Goal: Task Accomplishment & Management: Complete application form

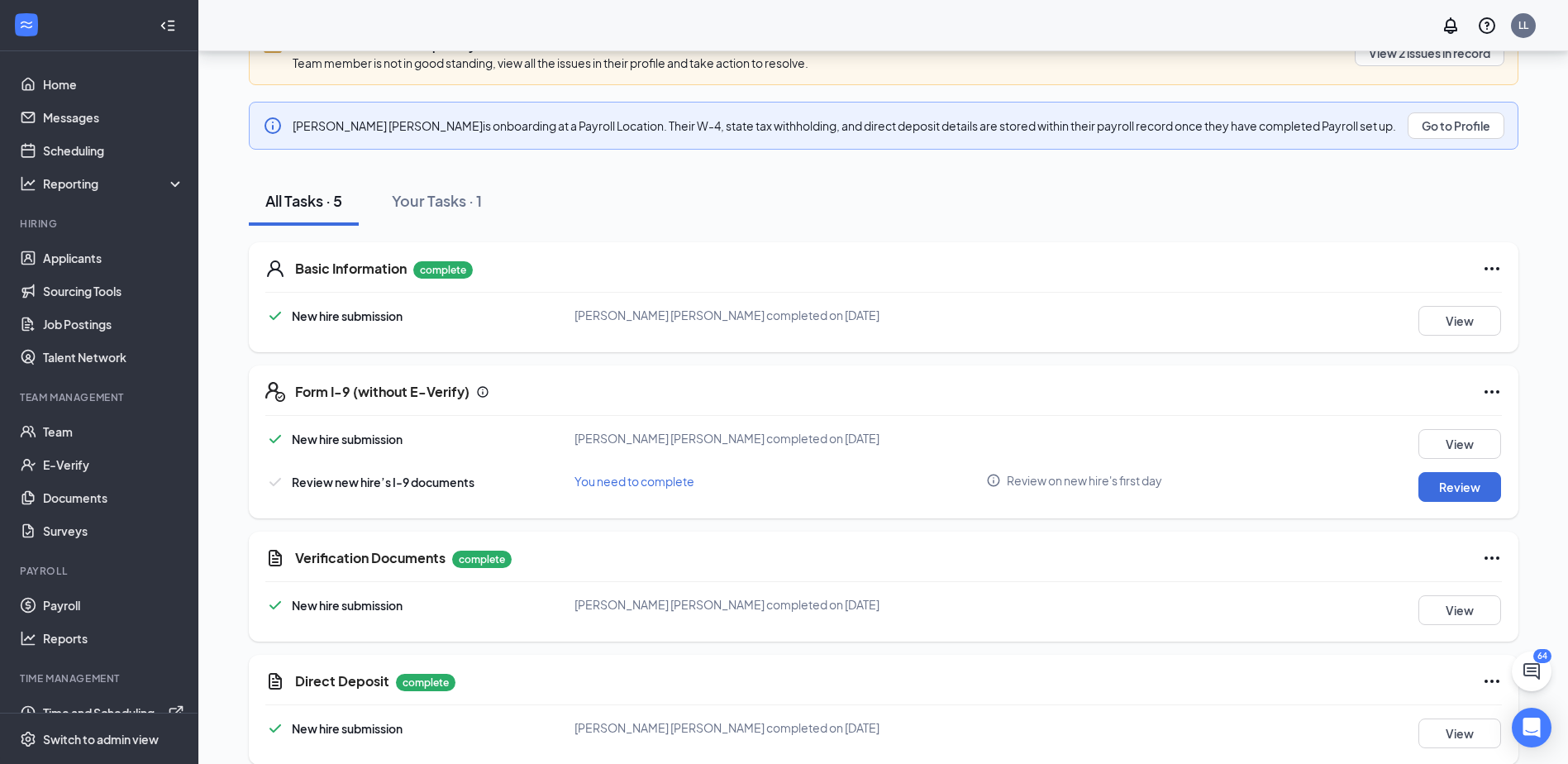
scroll to position [269, 0]
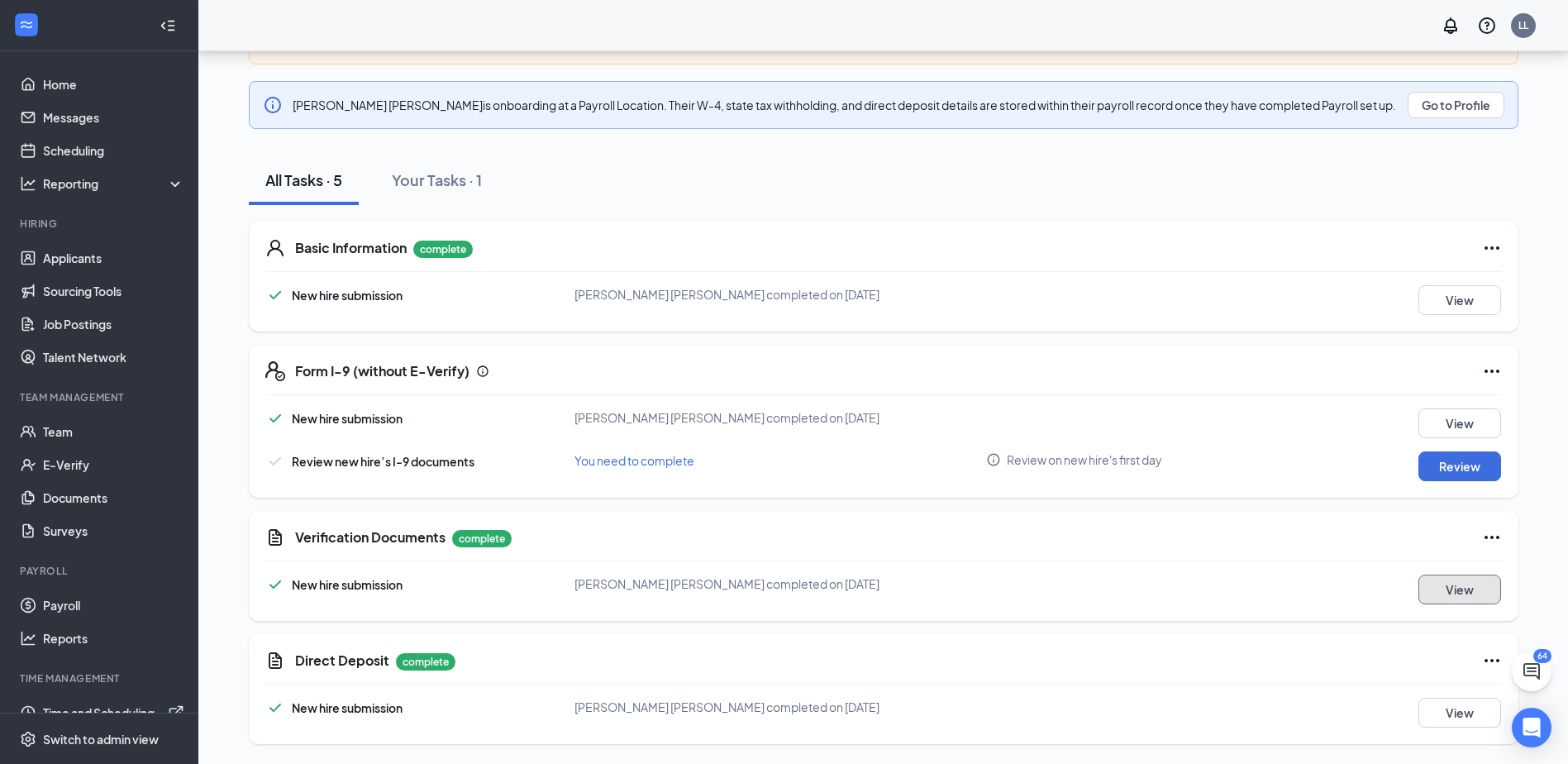
click at [1435, 593] on button "View" at bounding box center [1460, 588] width 82 height 29
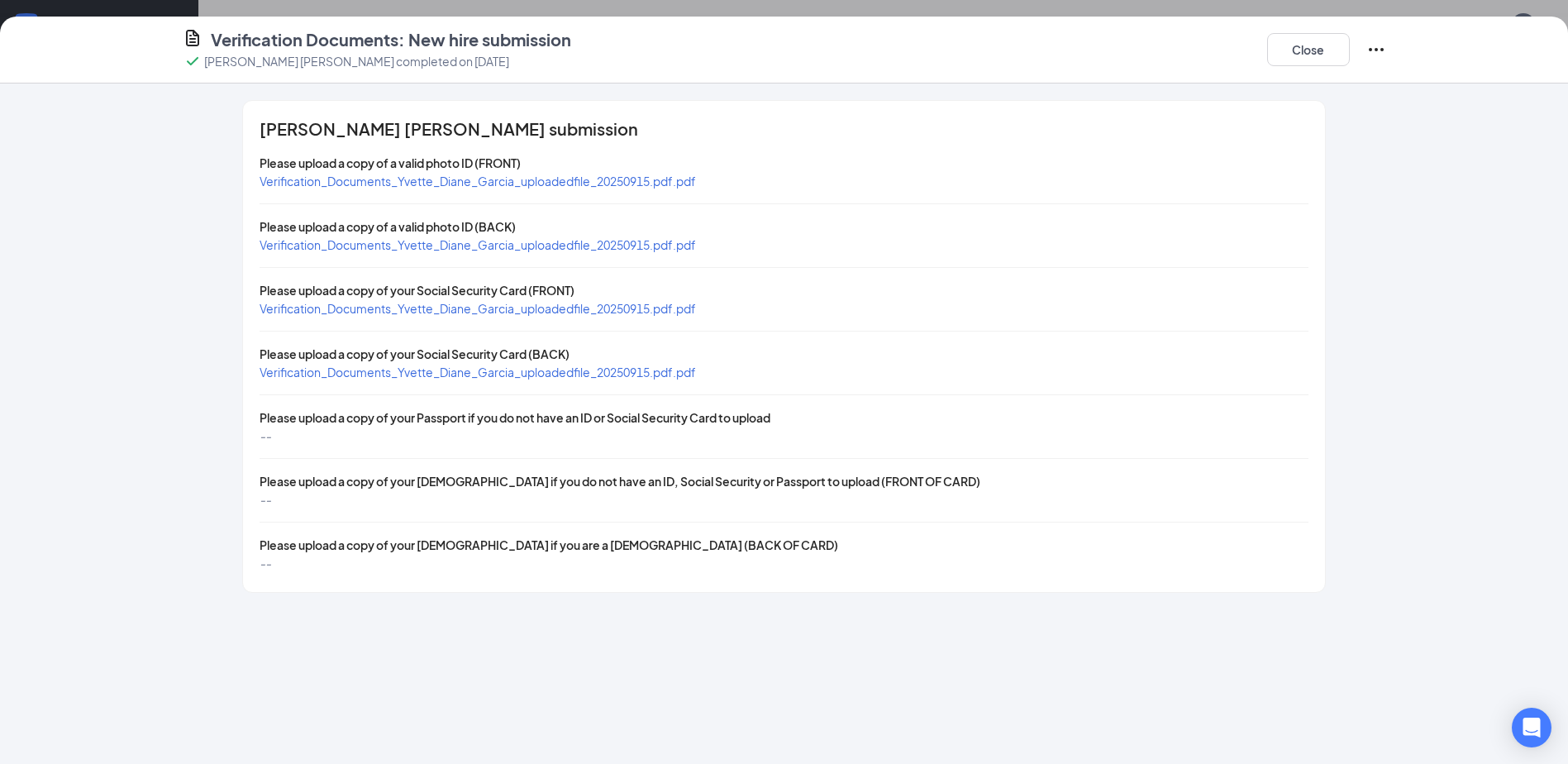
click at [521, 177] on span "Verification_Documents_Yvette_Diane_Garcia_uploadedfile_20250915.pdf.pdf" at bounding box center [478, 181] width 436 height 15
click at [551, 309] on span "Verification_Documents_Yvette_Diane_Garcia_uploadedfile_20250915.pdf.pdf" at bounding box center [478, 308] width 436 height 15
click at [1322, 53] on button "Close" at bounding box center [1308, 49] width 82 height 33
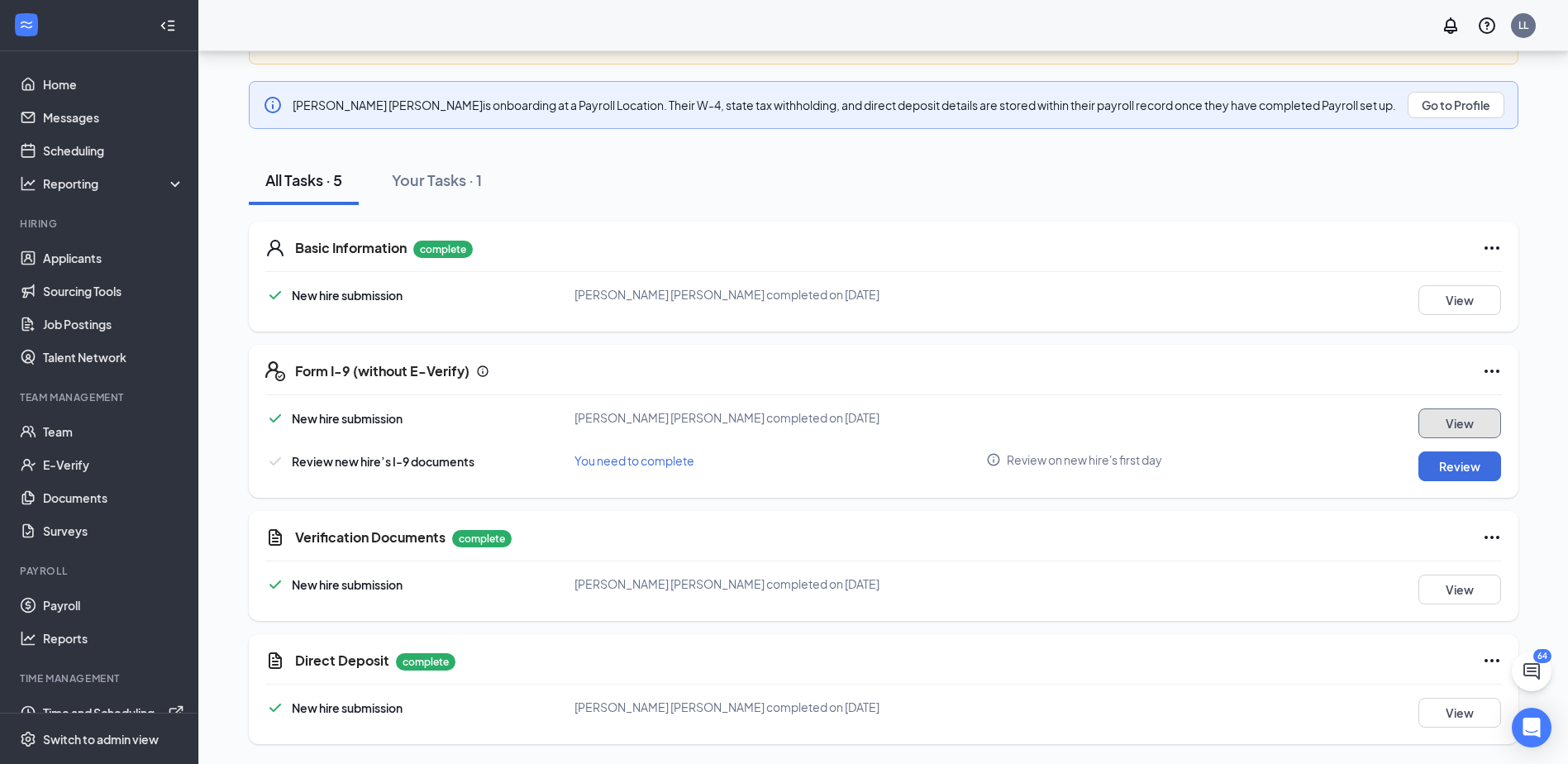
click at [1432, 422] on button "View" at bounding box center [1460, 423] width 82 height 29
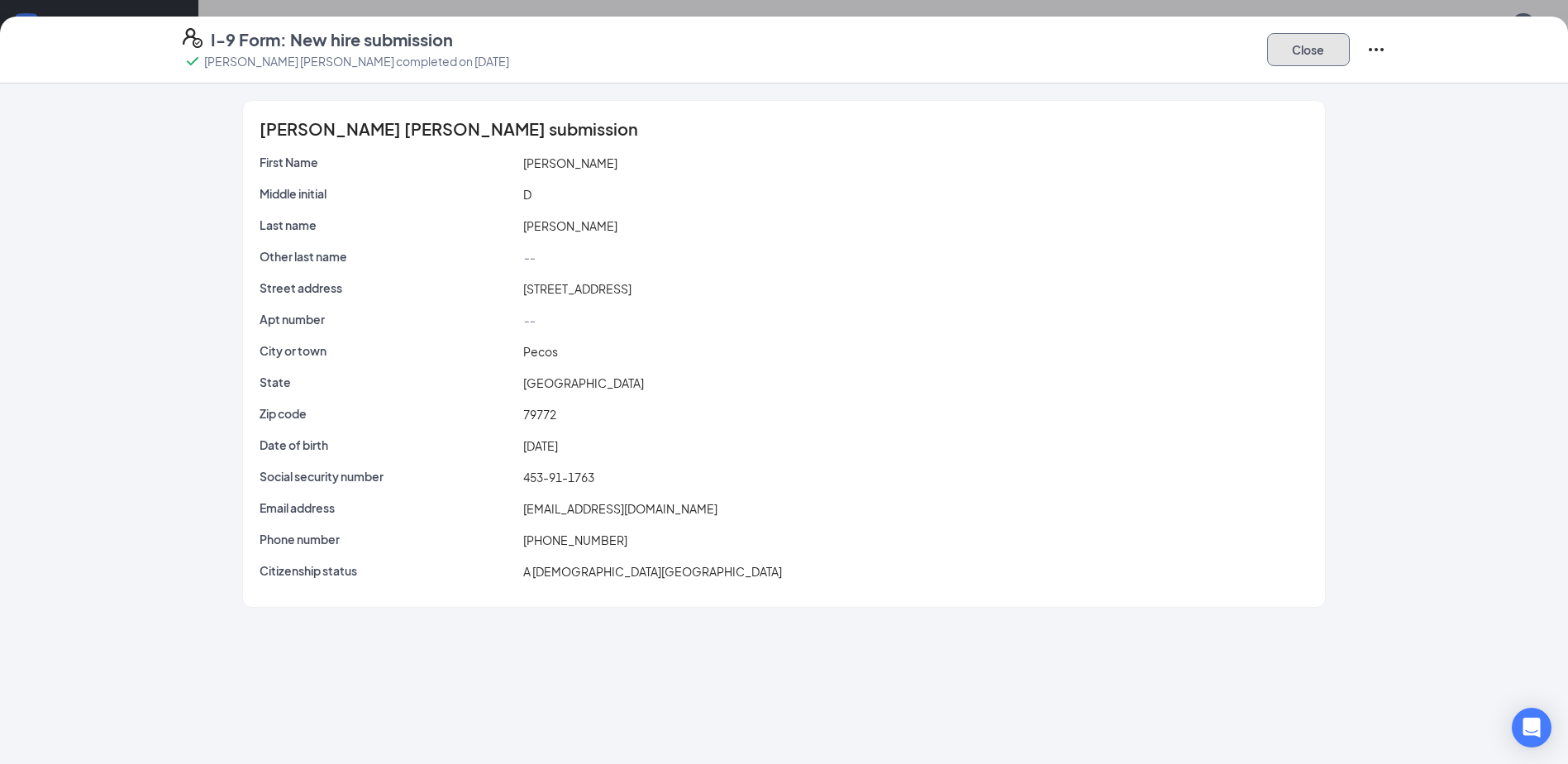
click at [1311, 45] on button "Close" at bounding box center [1308, 49] width 82 height 33
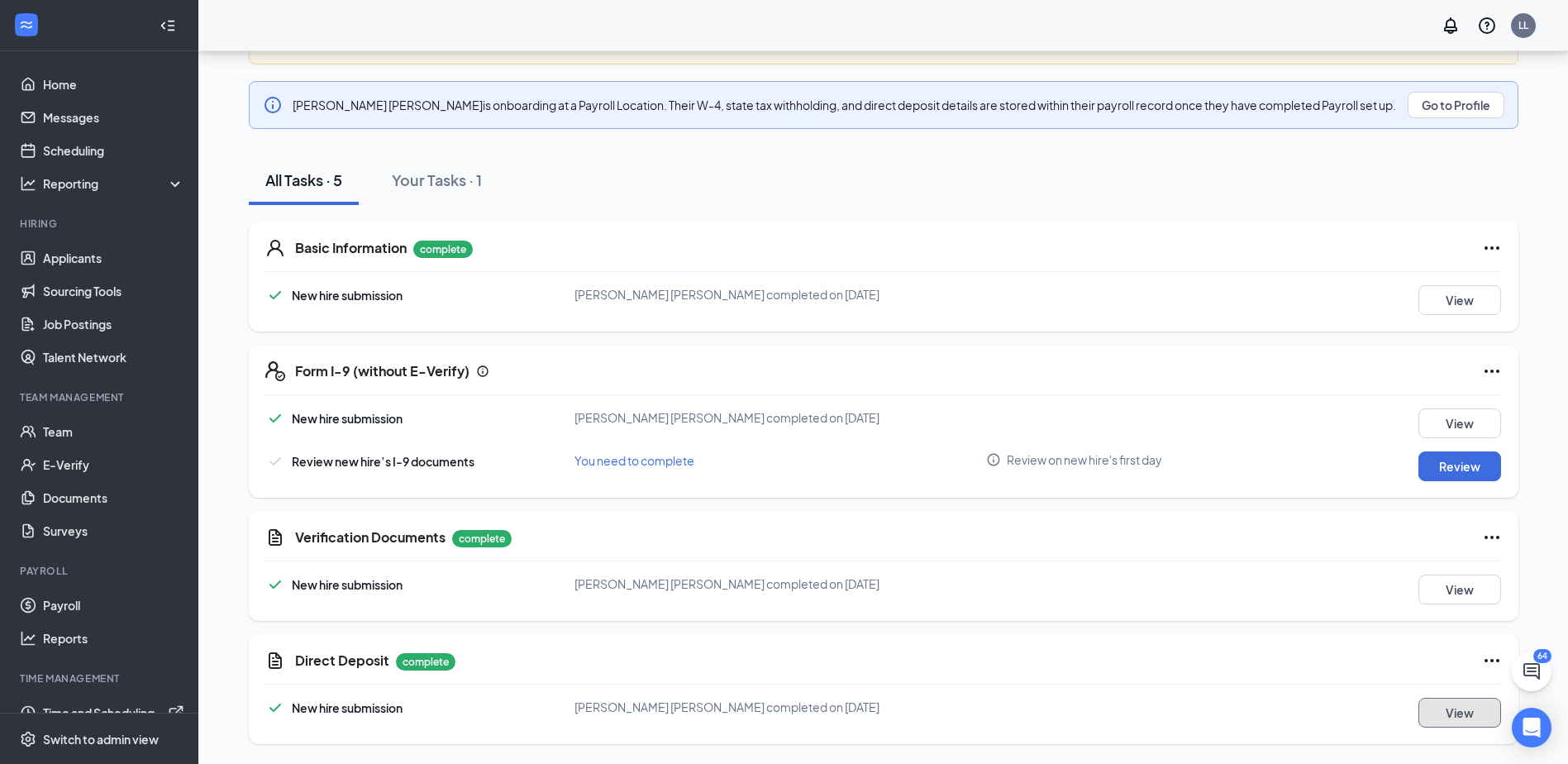
click at [1451, 709] on button "View" at bounding box center [1460, 712] width 82 height 29
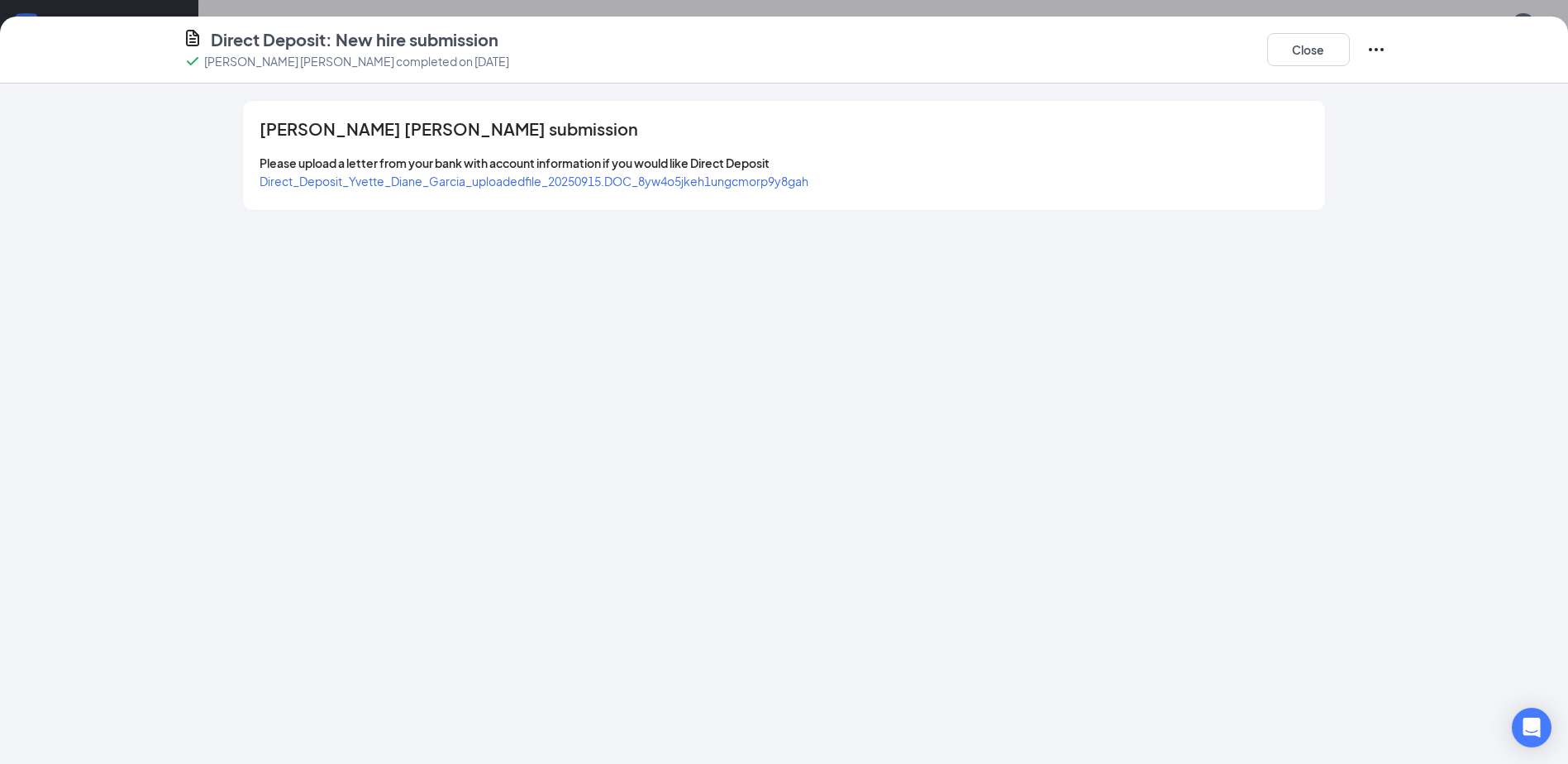
click at [509, 177] on span "Direct_Deposit_Yvette_Diane_Garcia_uploadedfile_20250915.DOC_8yw4o5jkeh1ungcmor…" at bounding box center [534, 181] width 549 height 15
click at [1288, 55] on button "Close" at bounding box center [1308, 49] width 82 height 33
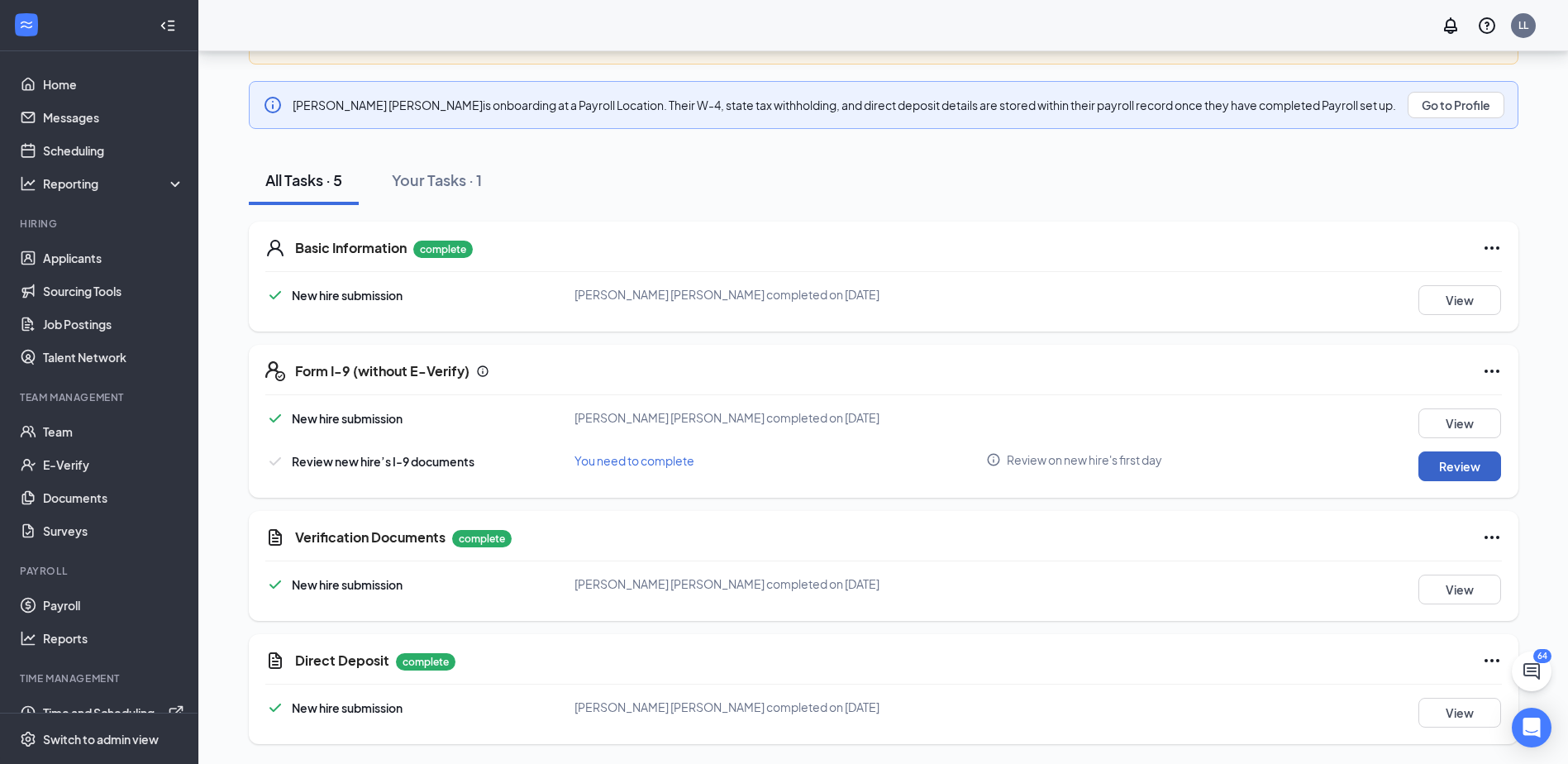
click at [1478, 475] on button "Review" at bounding box center [1460, 466] width 82 height 29
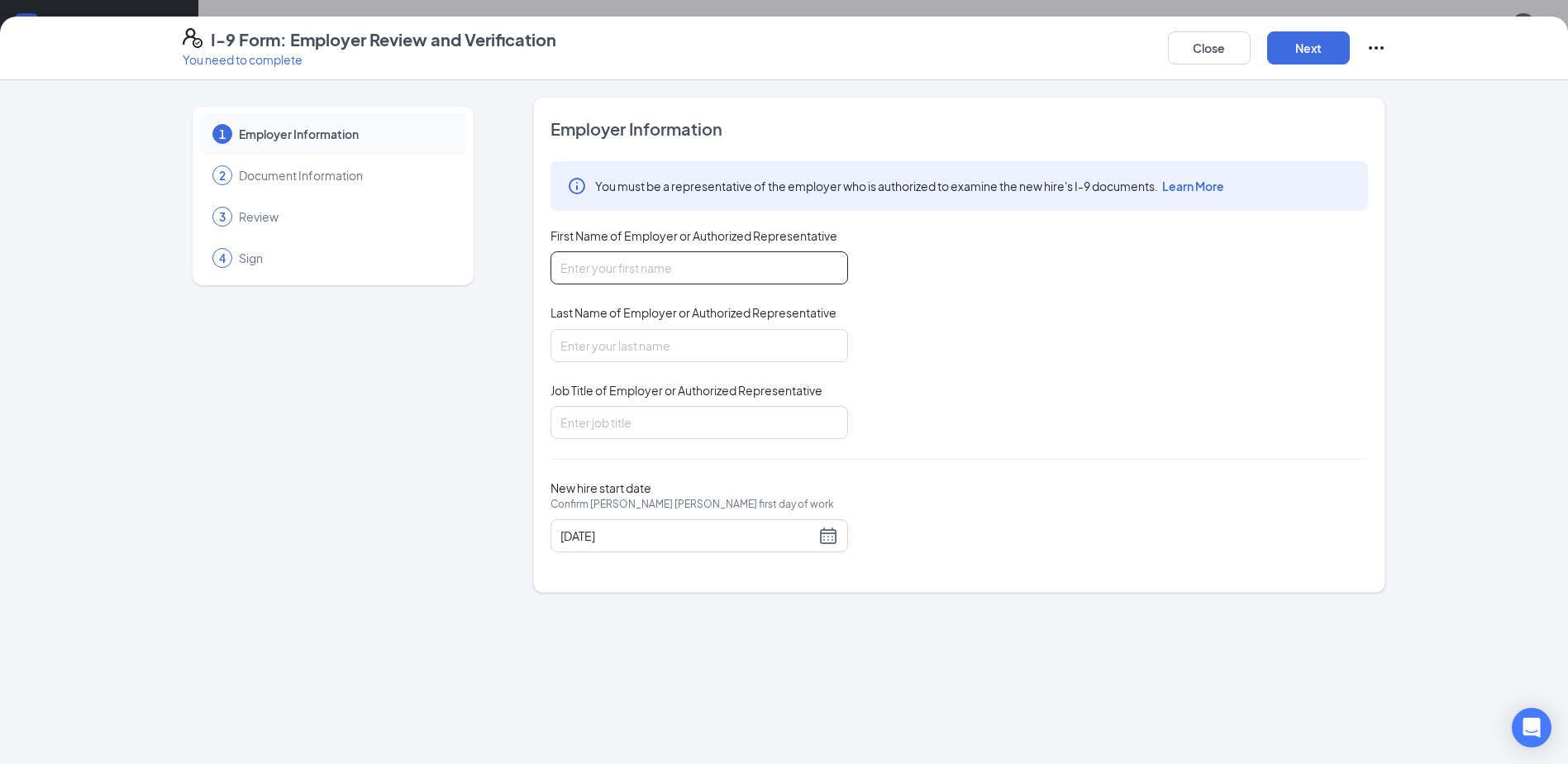
click at [684, 270] on input "First Name of Employer or Authorized Representative" at bounding box center [700, 267] width 298 height 33
type input "[PERSON_NAME]"
type input "Administration Manager"
click at [832, 535] on div "[DATE]" at bounding box center [700, 535] width 277 height 20
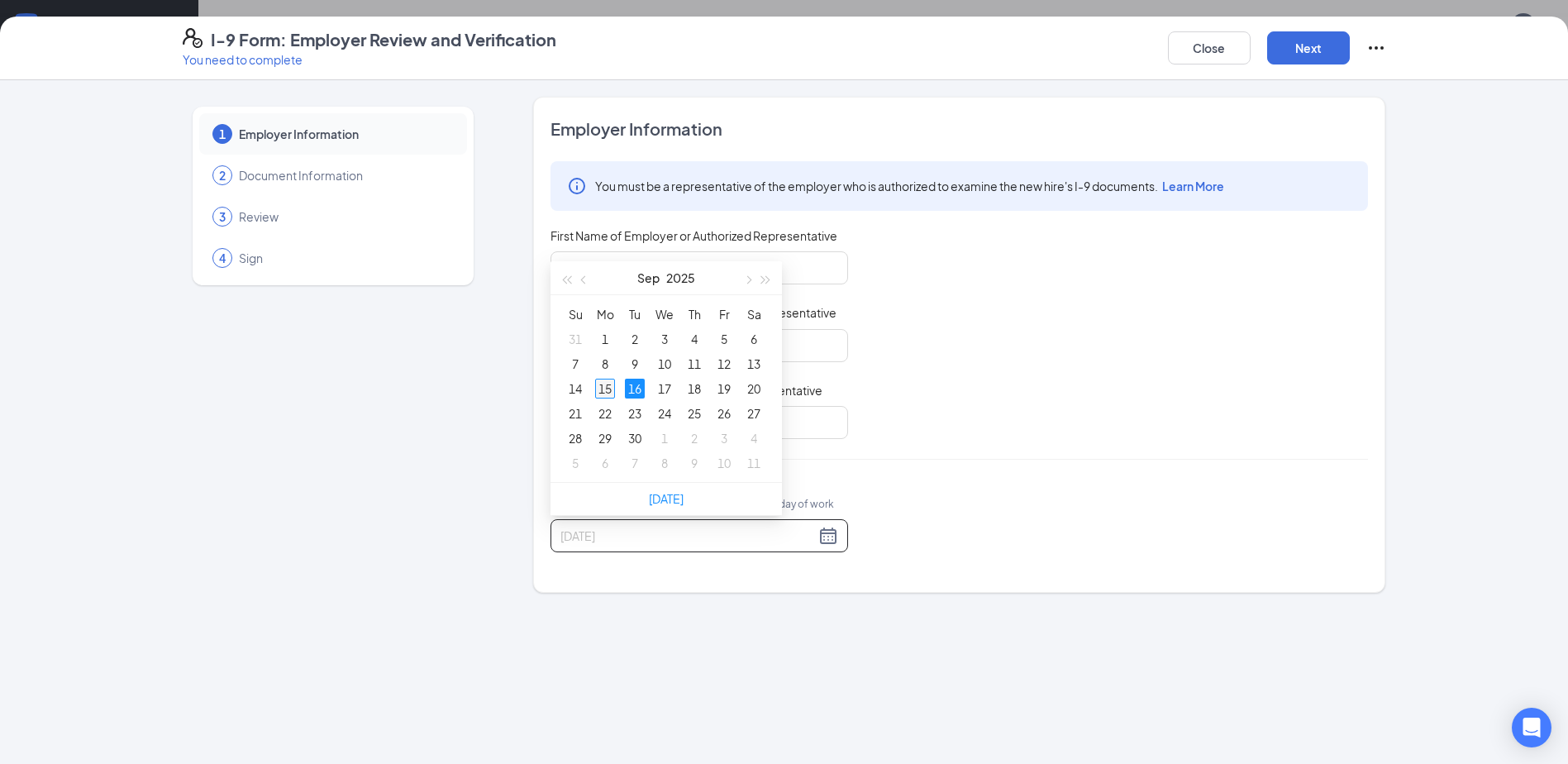
type input "[DATE]"
click at [610, 393] on div "15" at bounding box center [605, 388] width 20 height 20
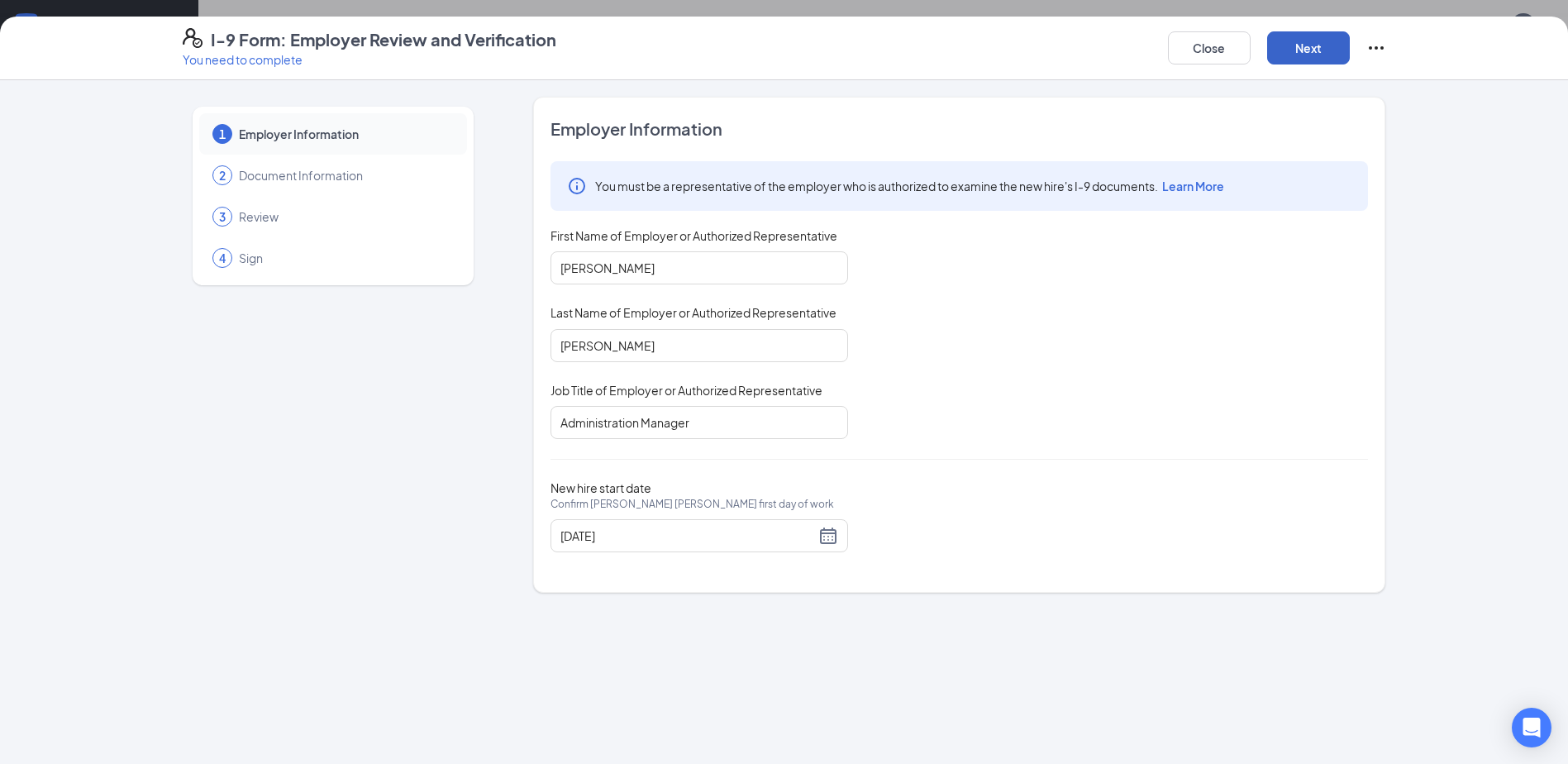
click at [1300, 50] on button "Next" at bounding box center [1308, 47] width 82 height 33
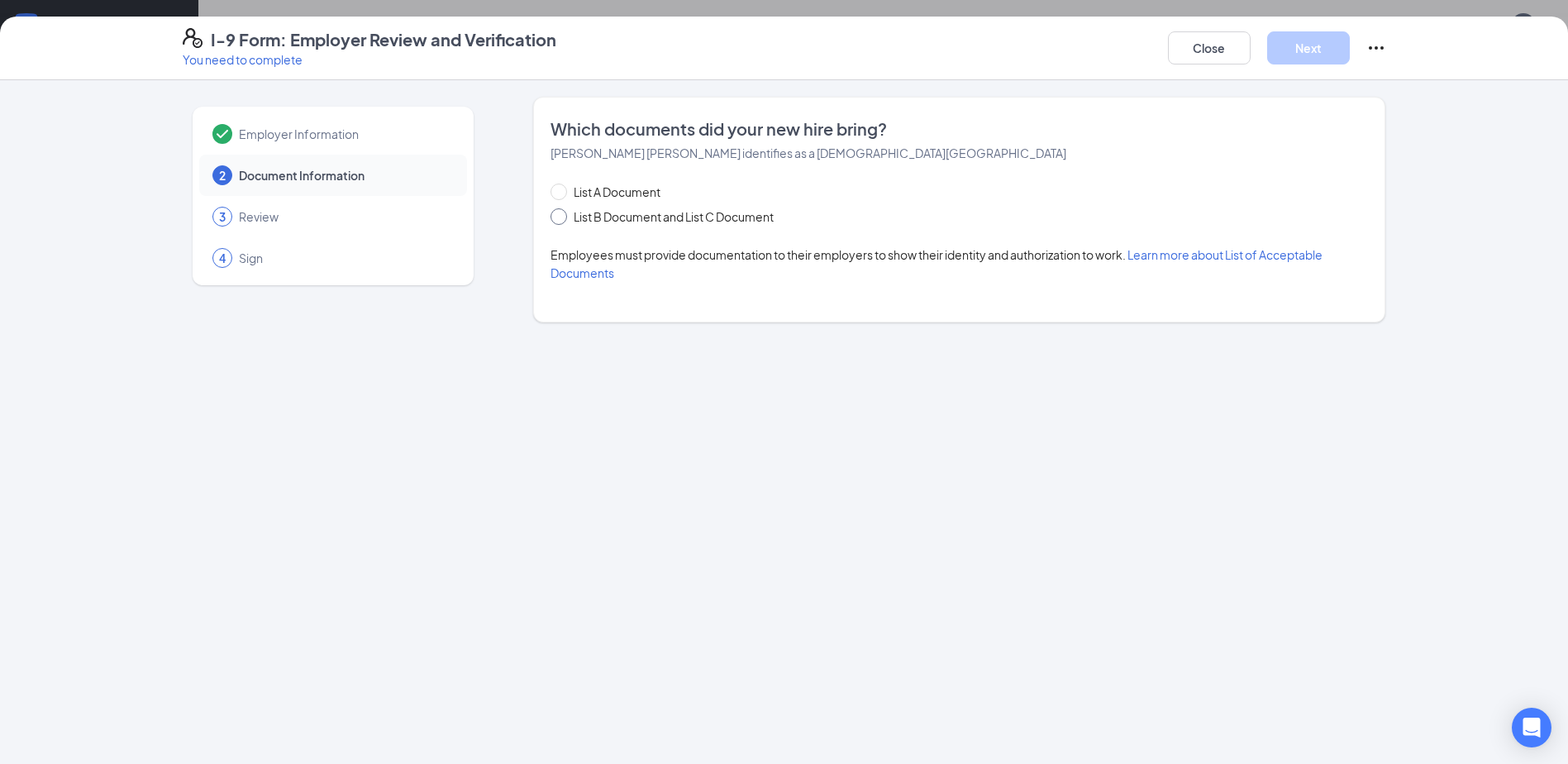
click at [558, 219] on input "List B Document and List C Document" at bounding box center [557, 214] width 12 height 12
radio input "true"
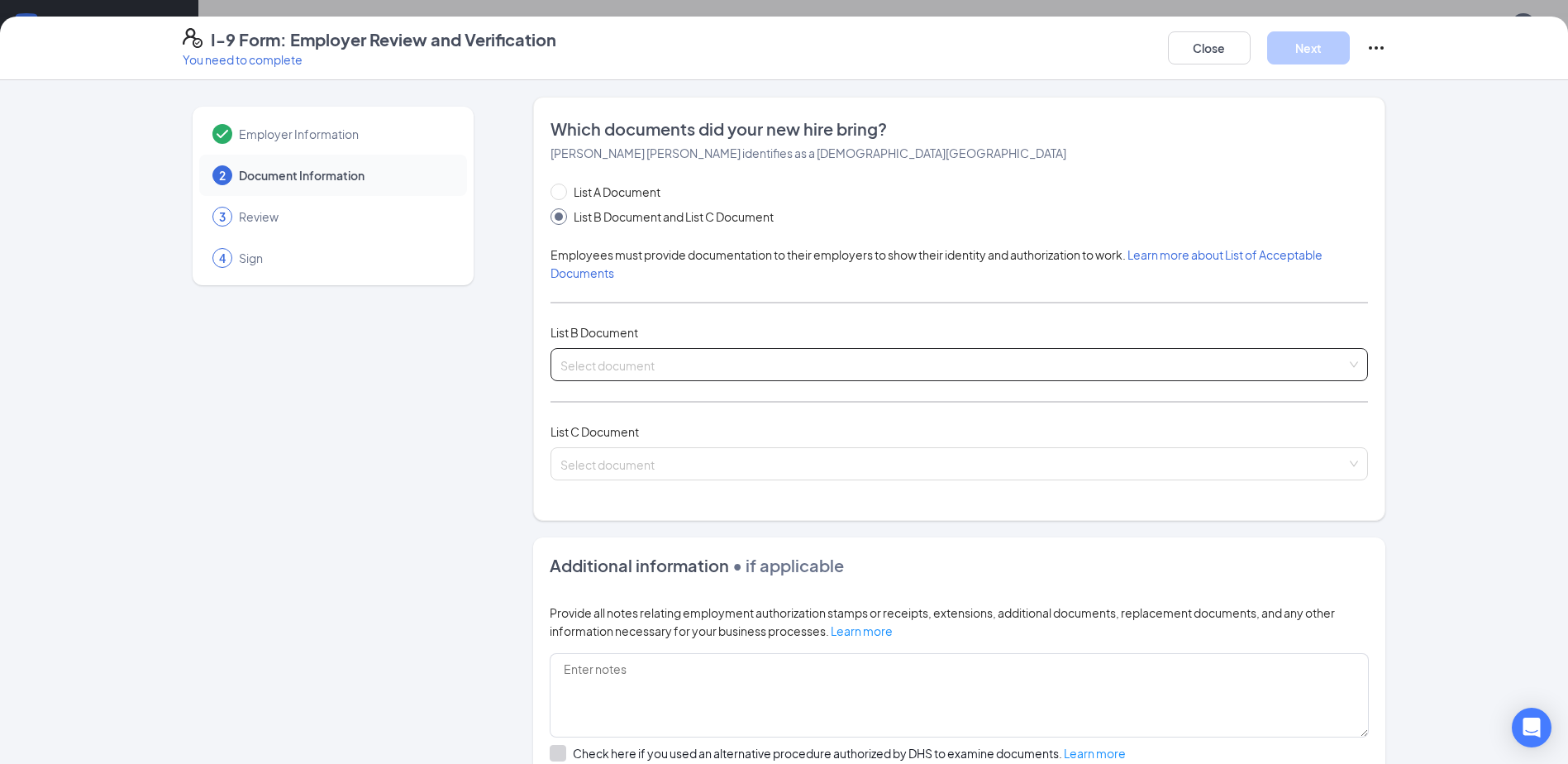
click at [620, 369] on input "search" at bounding box center [953, 361] width 786 height 24
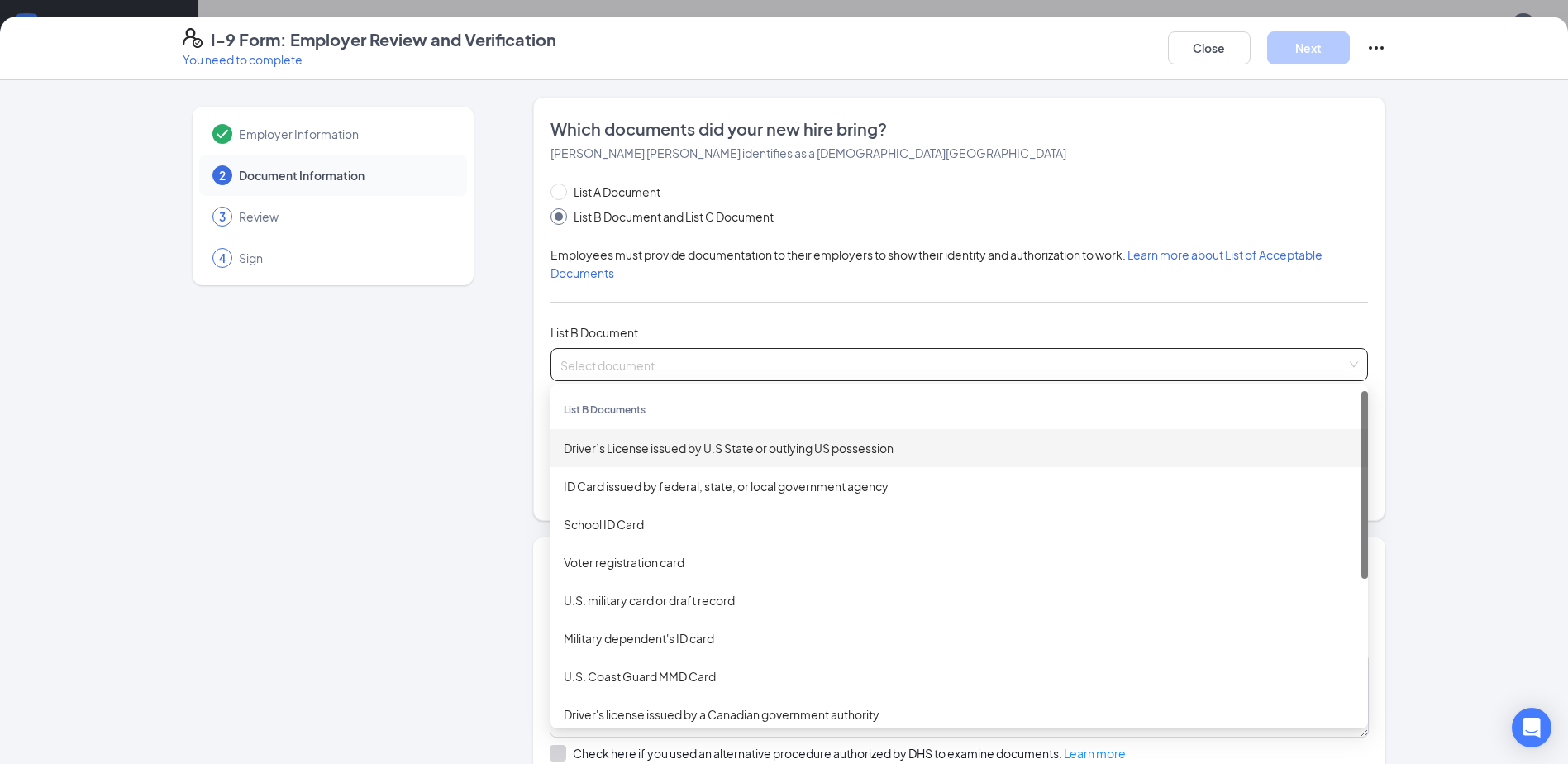
click at [717, 447] on div "Driver’s License issued by U.S State or outlying US possession" at bounding box center [959, 448] width 791 height 18
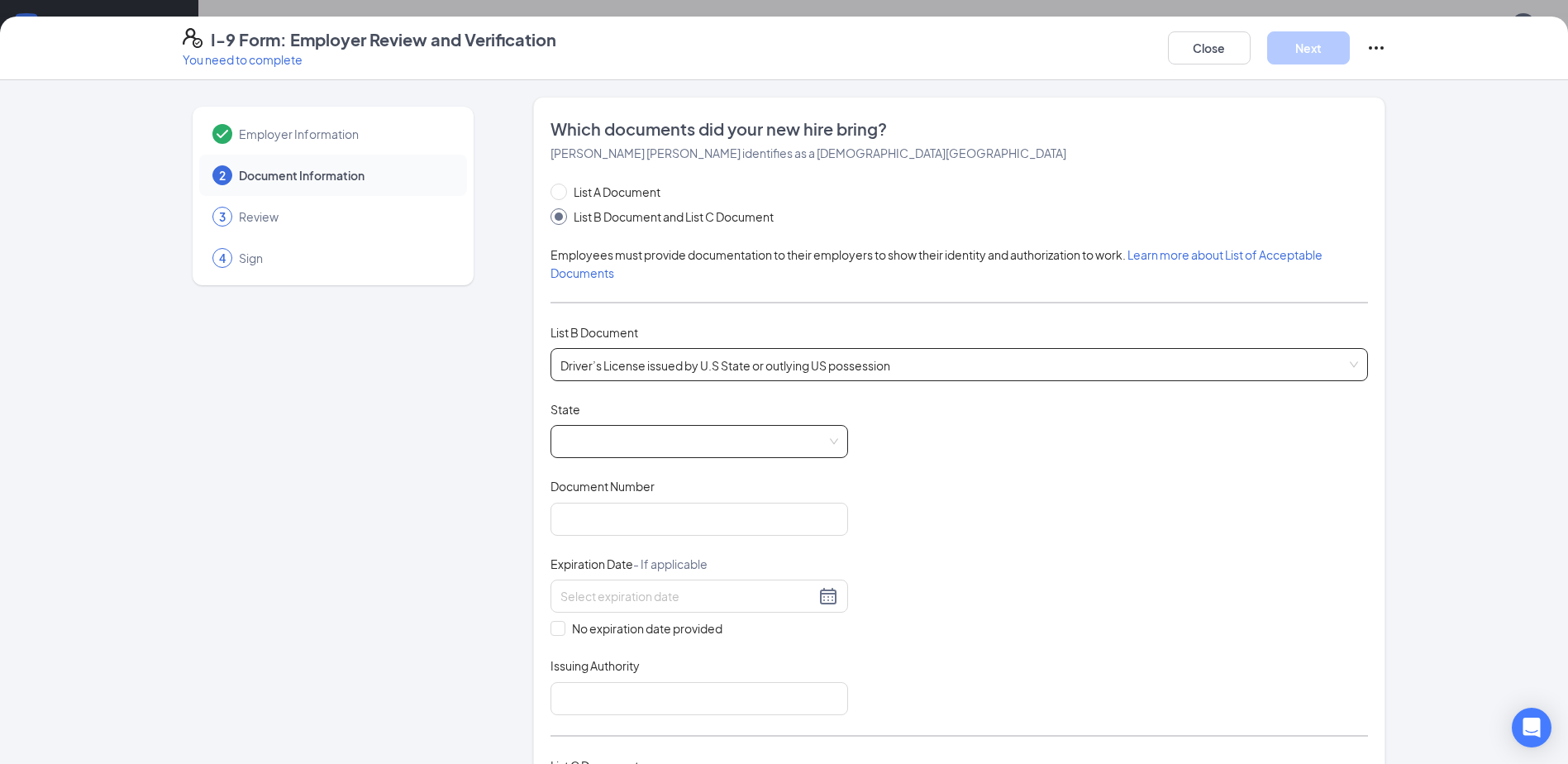
click at [670, 445] on span at bounding box center [700, 440] width 277 height 31
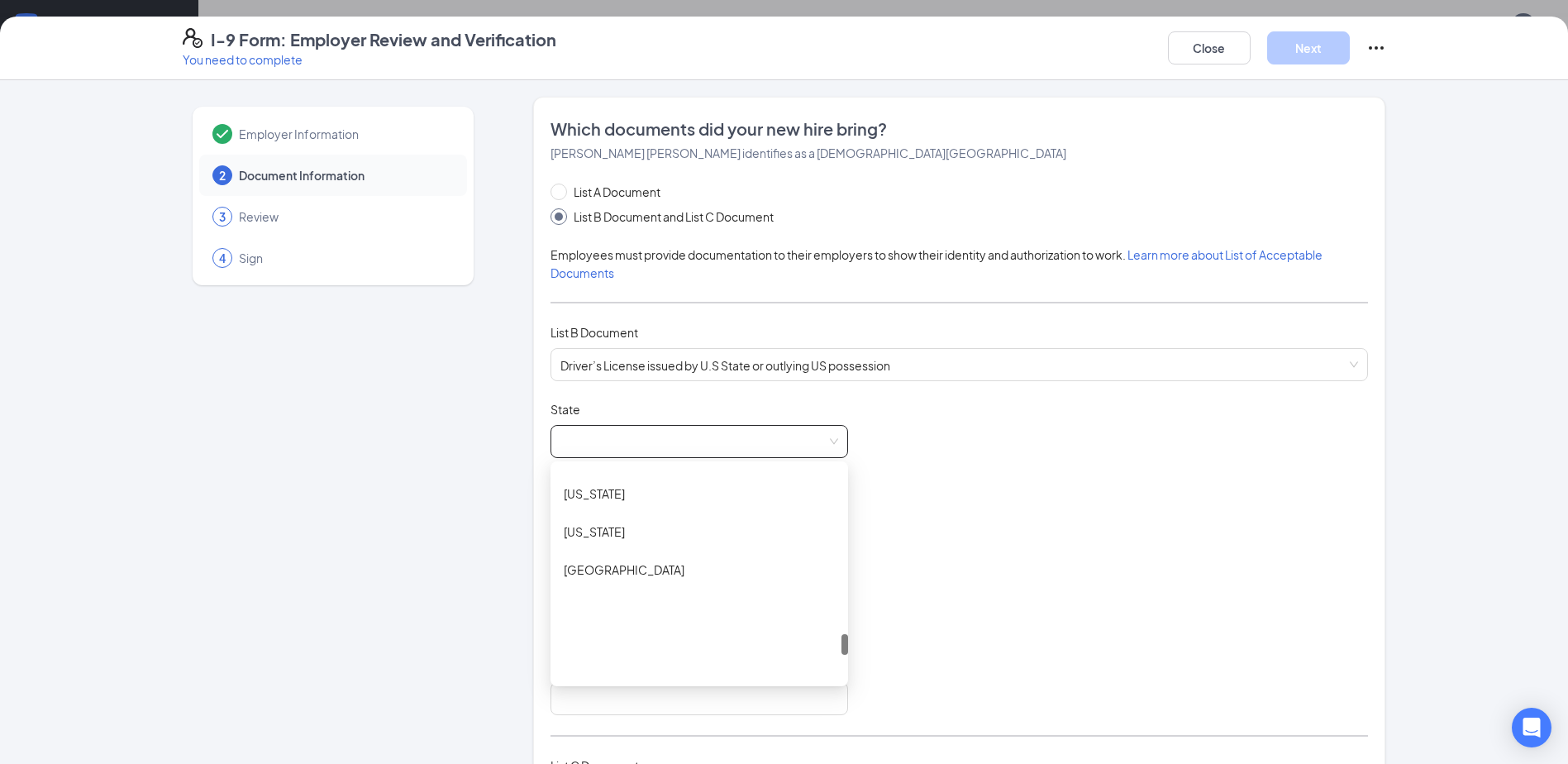
scroll to position [1653, 0]
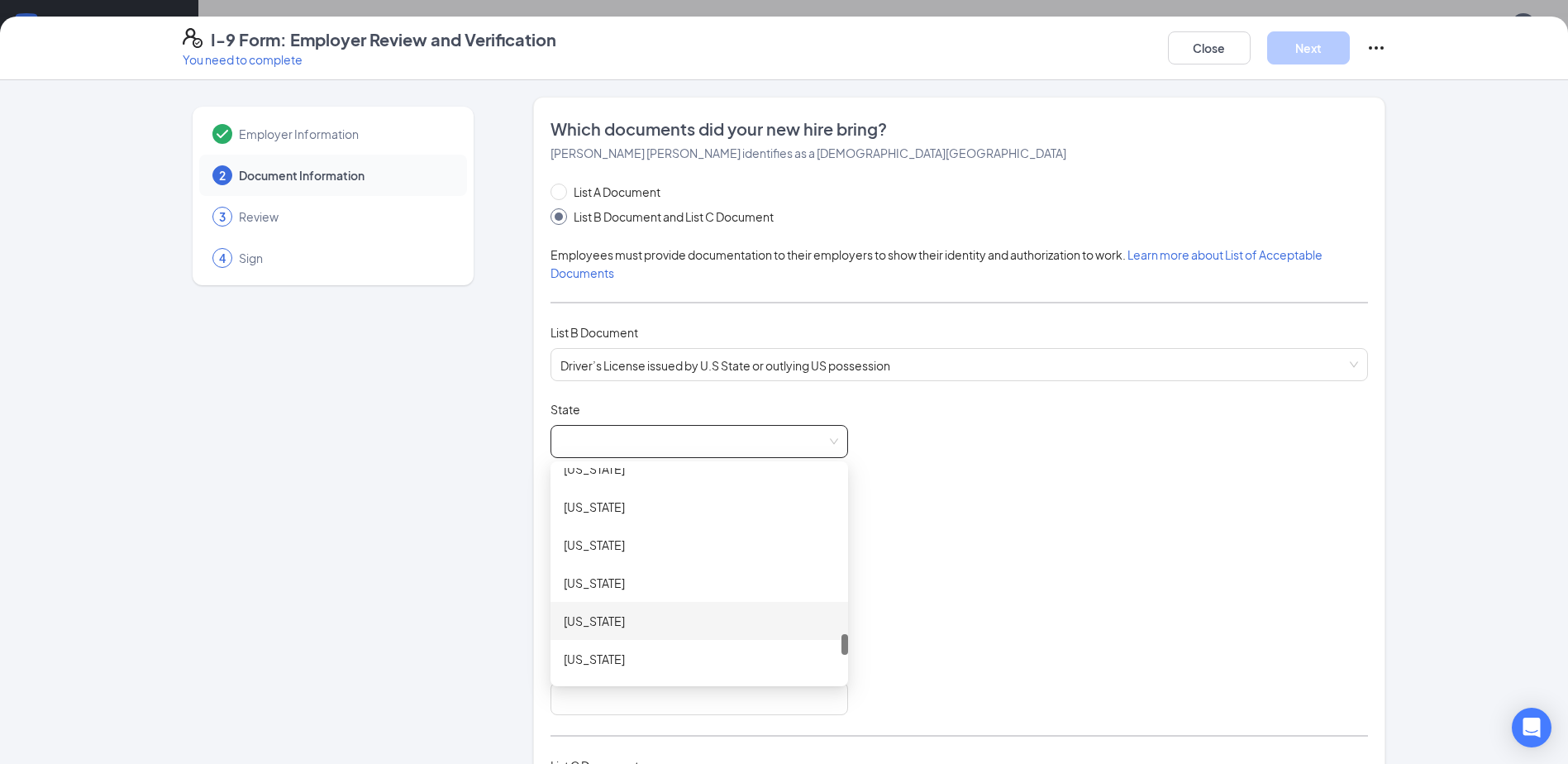
click at [585, 624] on div "[US_STATE]" at bounding box center [700, 621] width 272 height 18
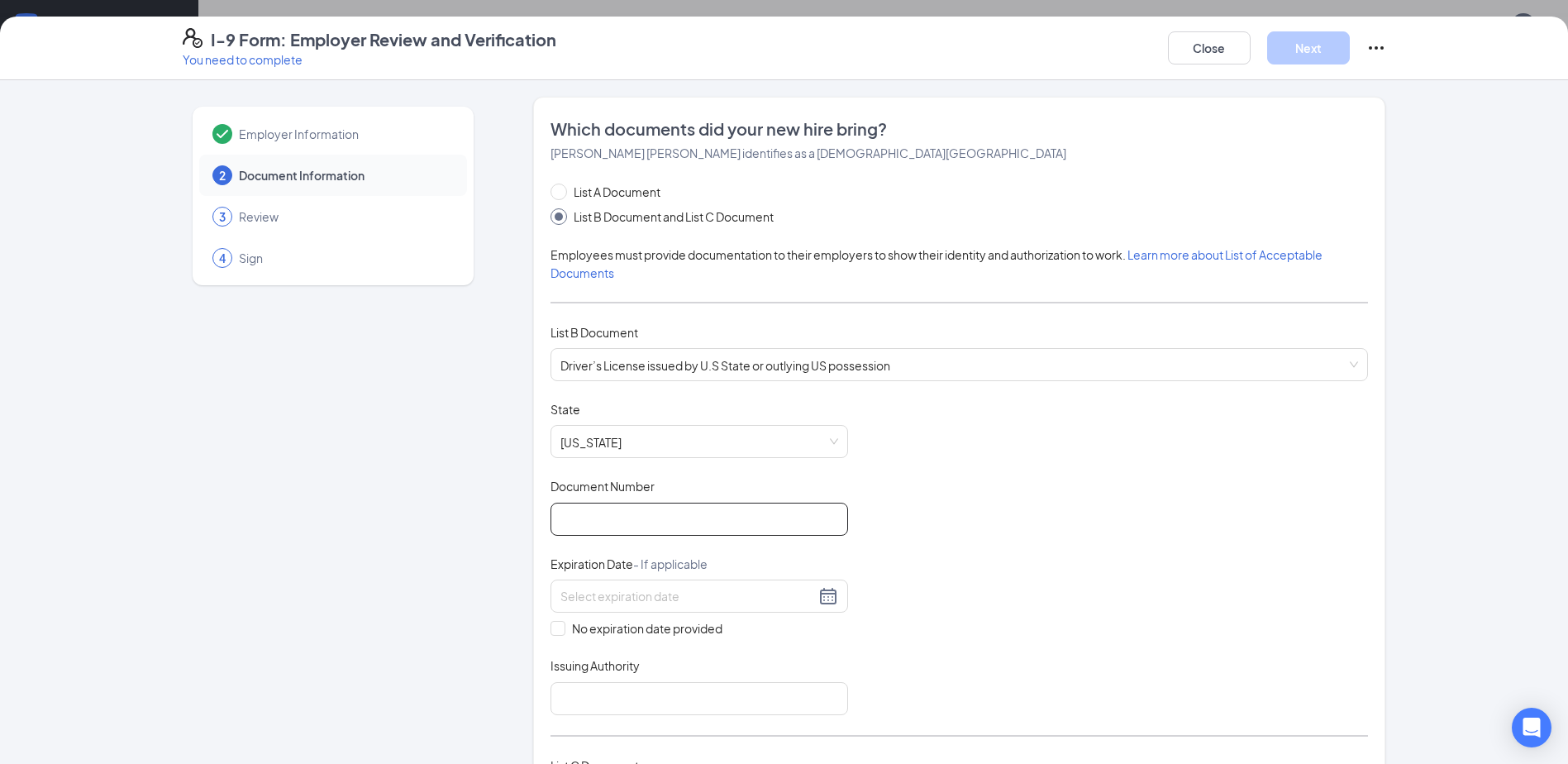
click at [606, 517] on input "Document Number" at bounding box center [700, 519] width 298 height 33
type input "08582860"
click at [619, 596] on input at bounding box center [688, 596] width 255 height 18
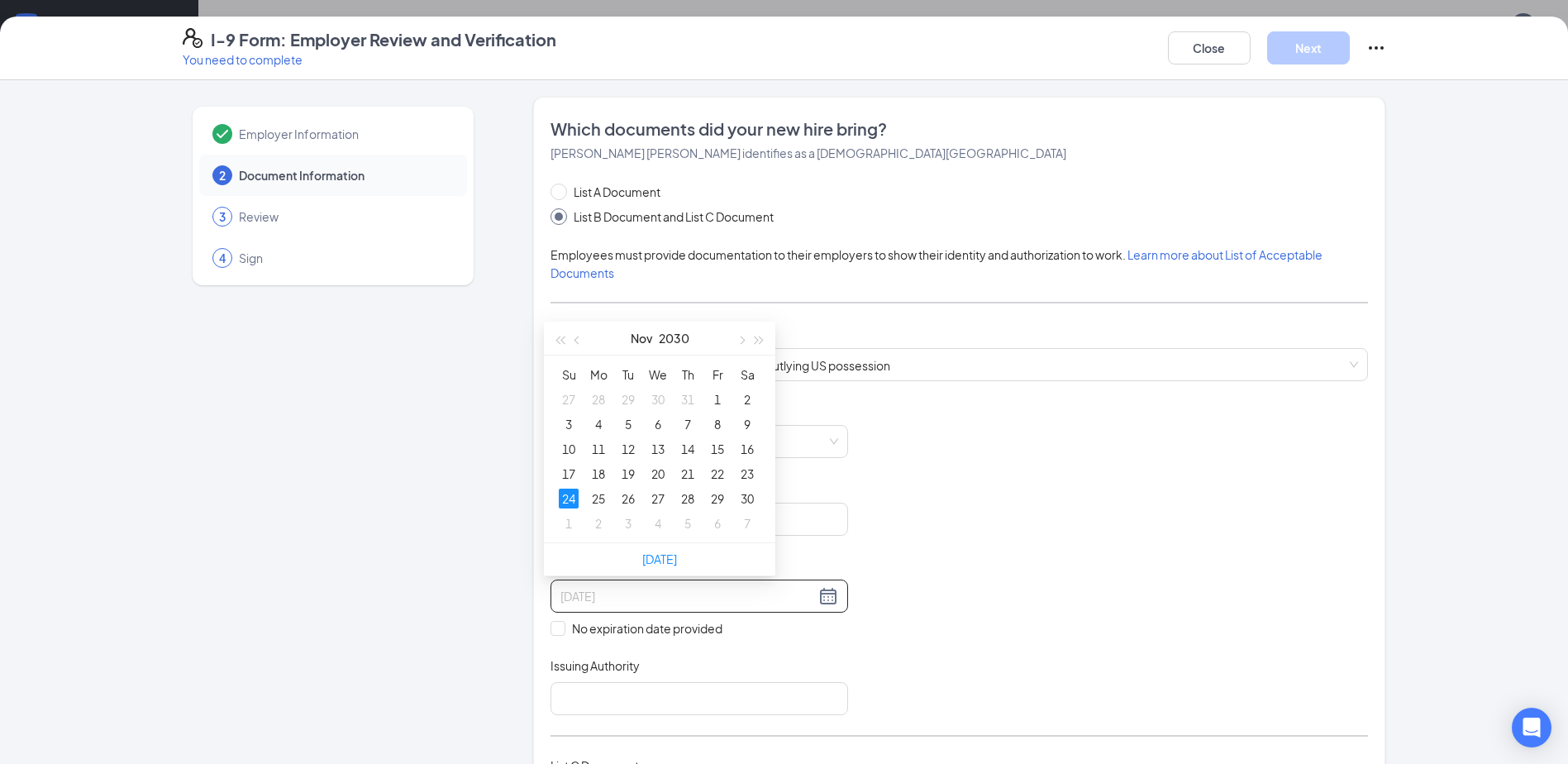
click at [571, 494] on div "24" at bounding box center [569, 498] width 20 height 20
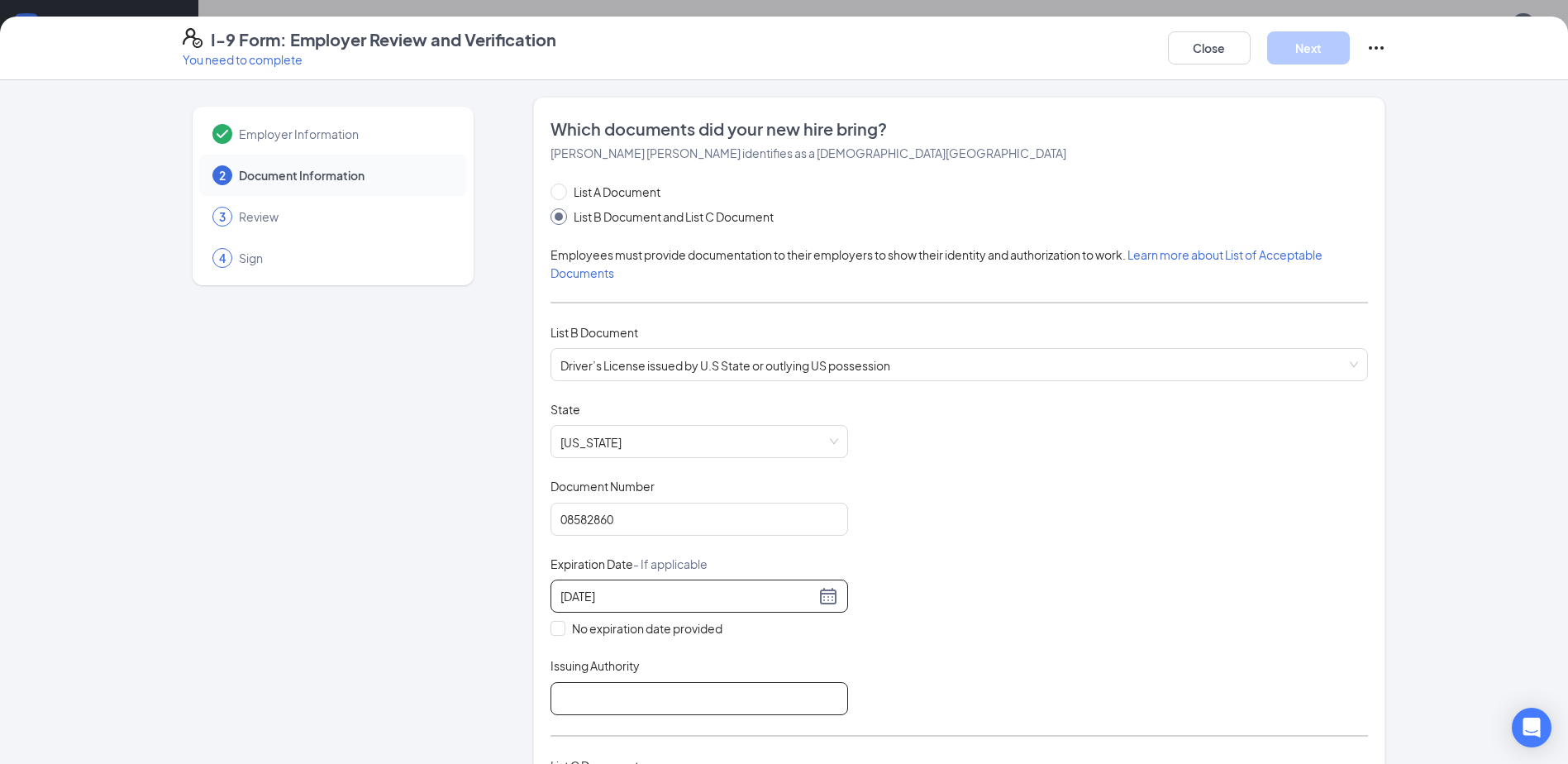
type input "[DATE]"
click at [668, 704] on input "Issuing Authority" at bounding box center [700, 698] width 298 height 33
type input "[US_STATE]"
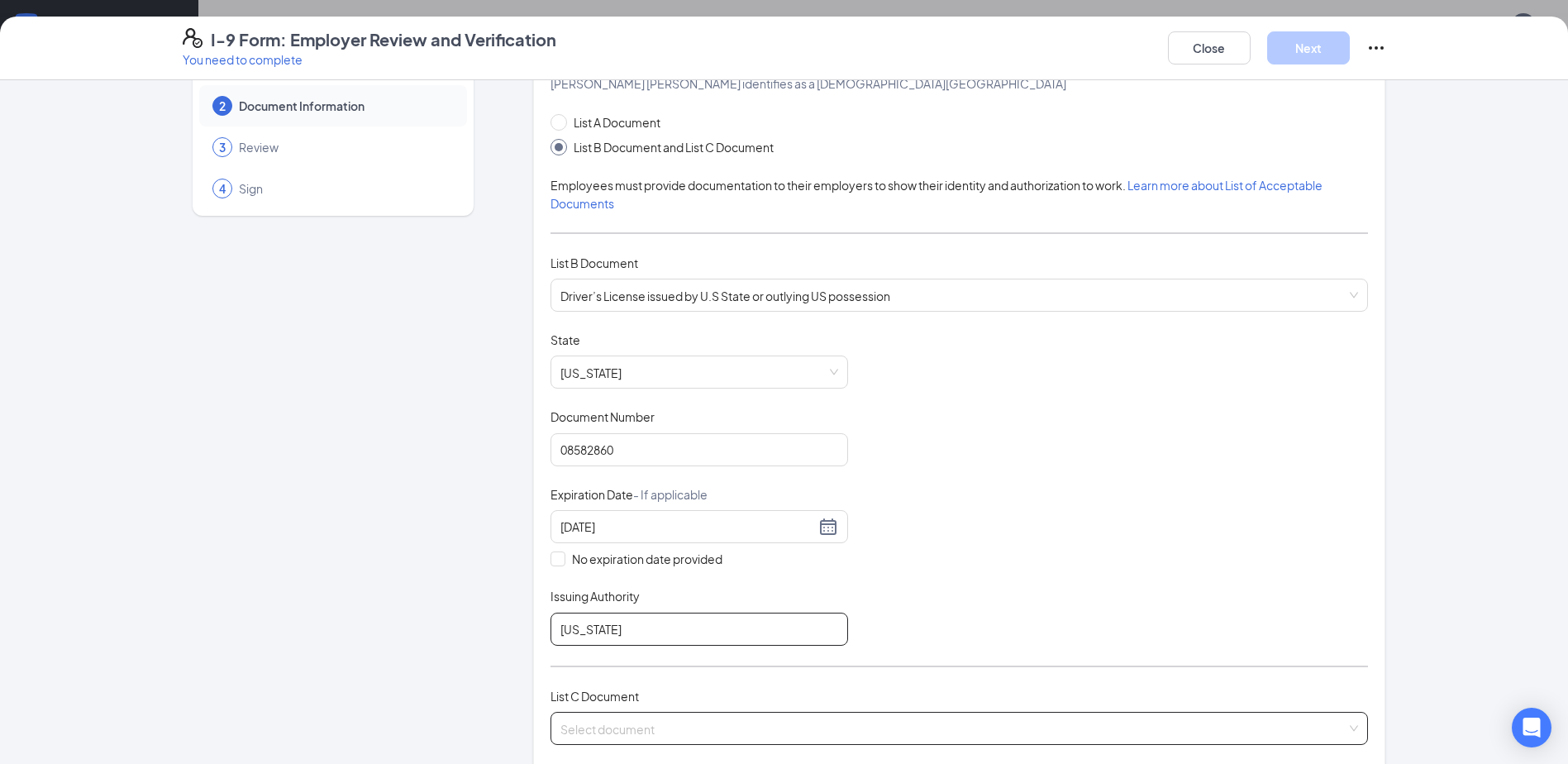
scroll to position [166, 0]
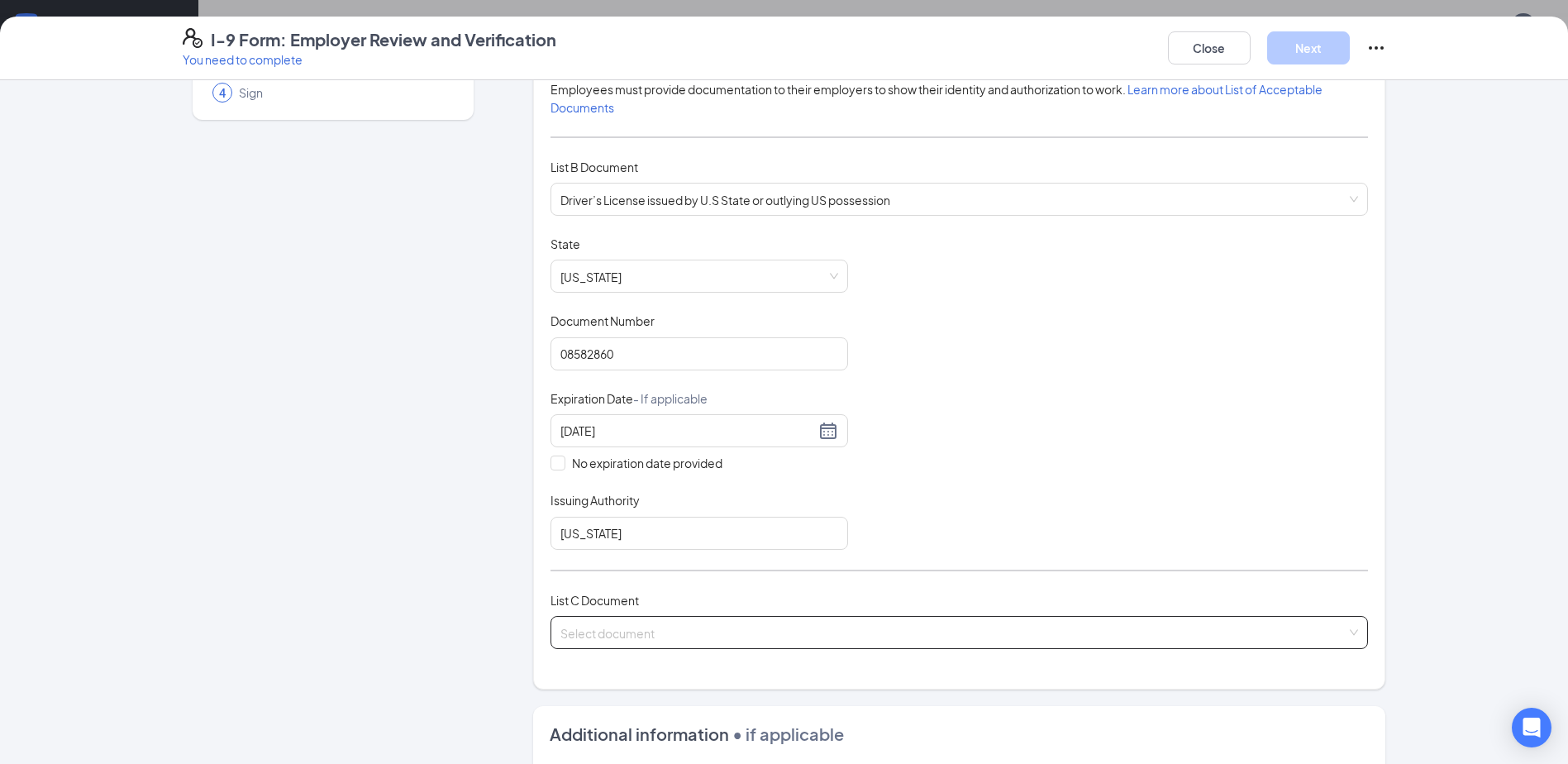
click at [628, 626] on input "search" at bounding box center [953, 629] width 786 height 24
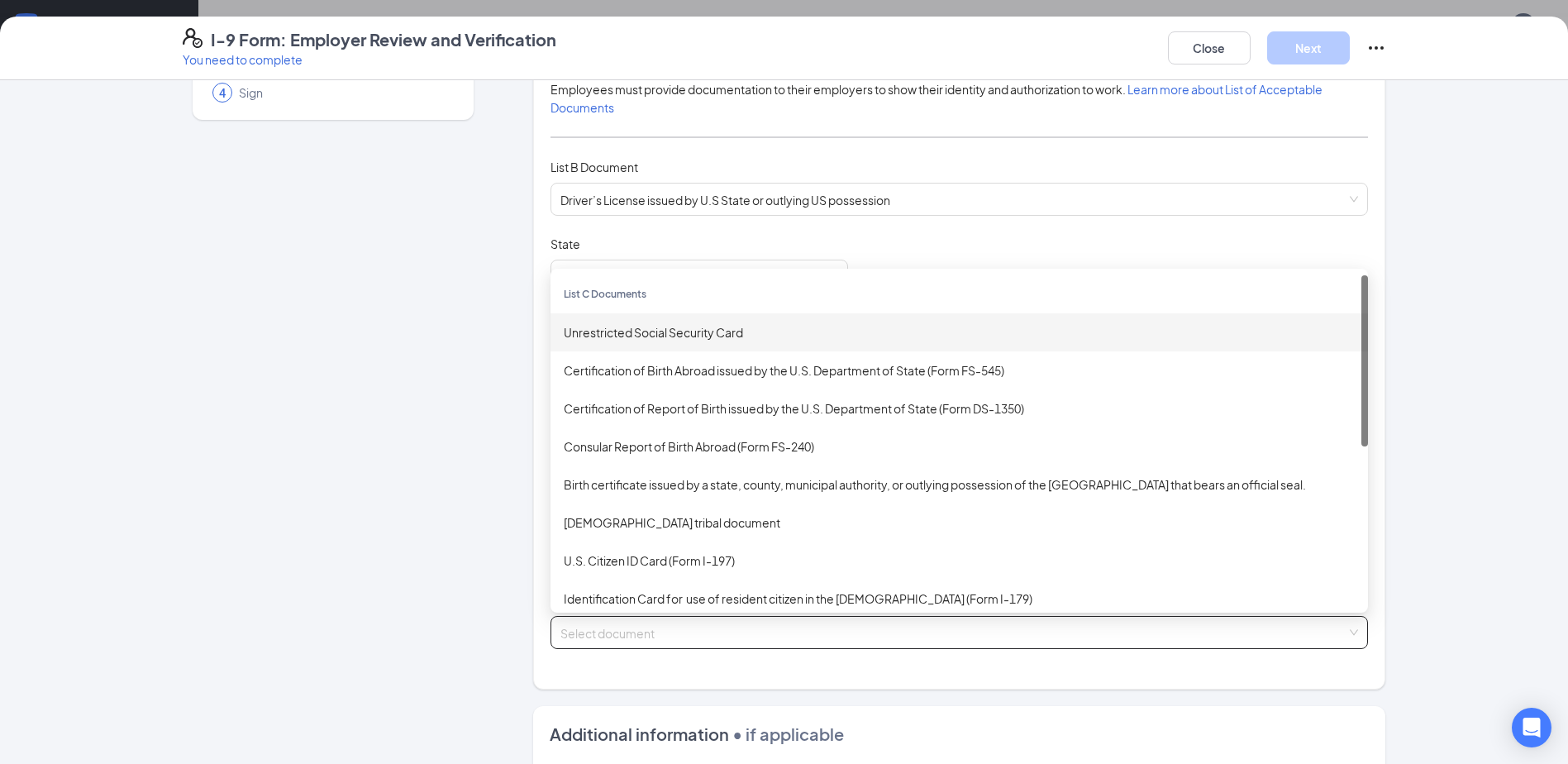
click at [631, 340] on div "Unrestricted Social Security Card" at bounding box center [959, 332] width 791 height 18
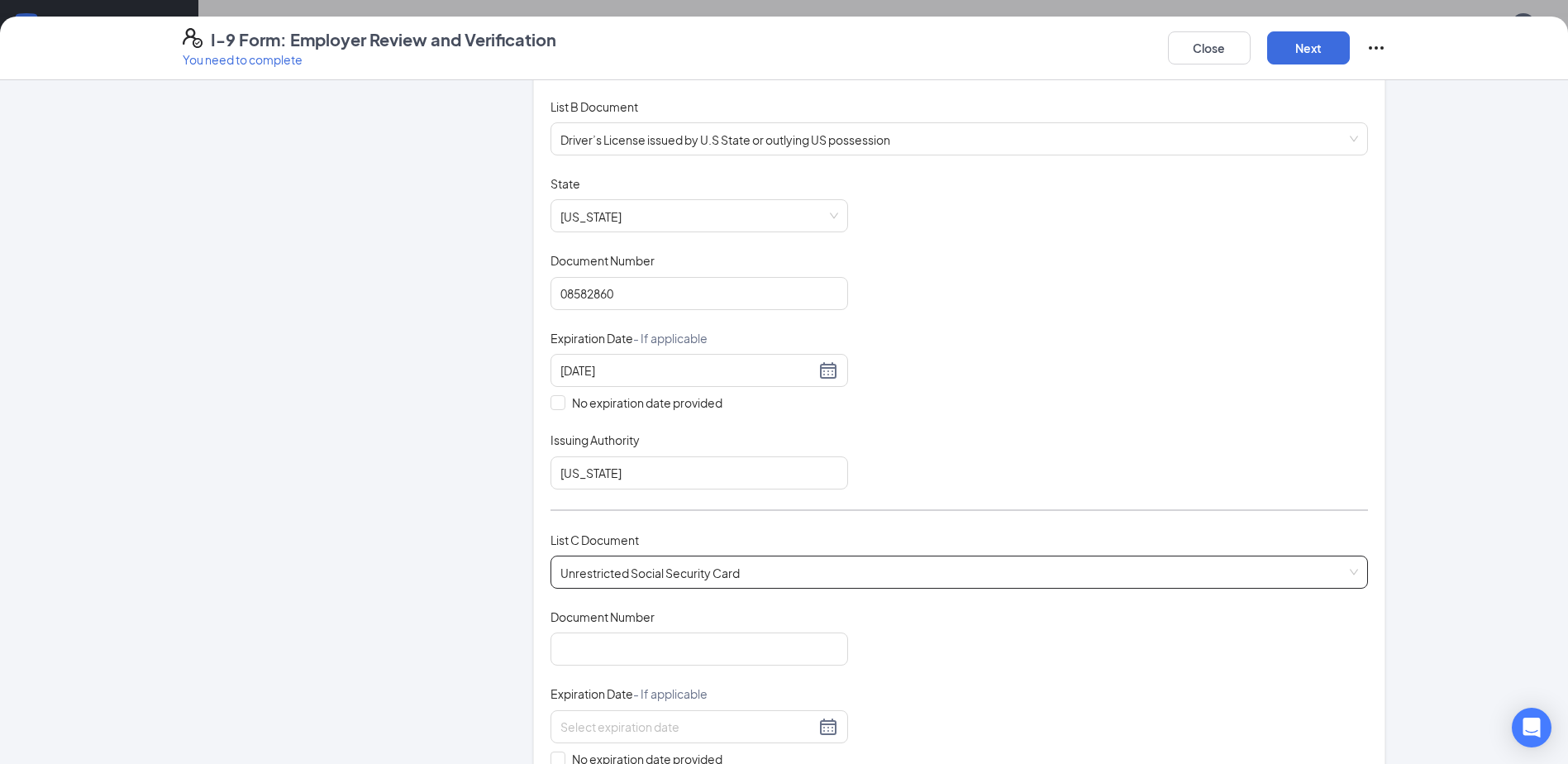
scroll to position [330, 0]
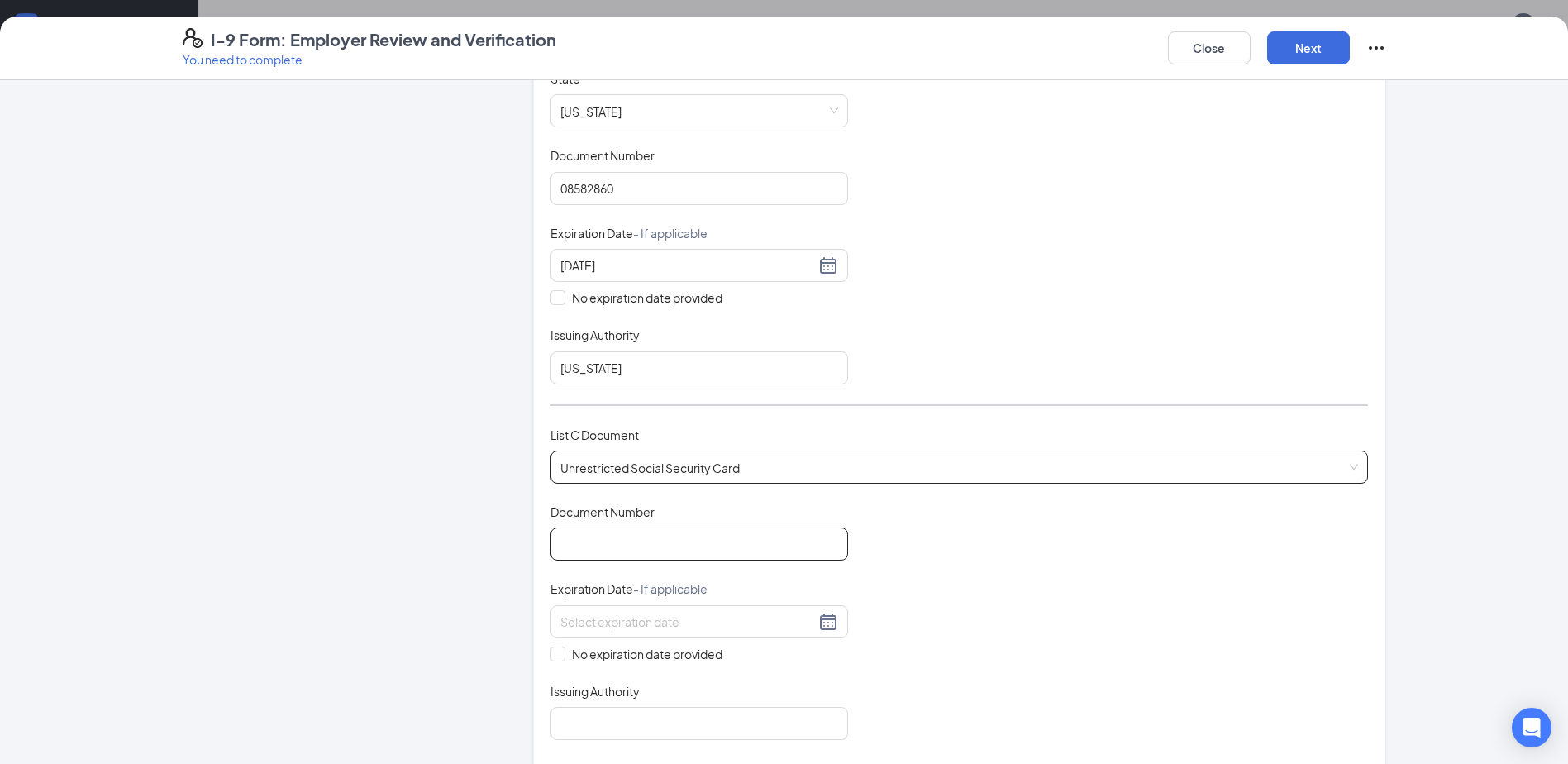
click at [645, 538] on input "Document Number" at bounding box center [700, 543] width 298 height 33
type input "453911763"
click at [556, 656] on input "No expiration date provided" at bounding box center [557, 652] width 12 height 12
checkbox input "true"
click at [639, 719] on input "Issuing Authority" at bounding box center [700, 726] width 298 height 33
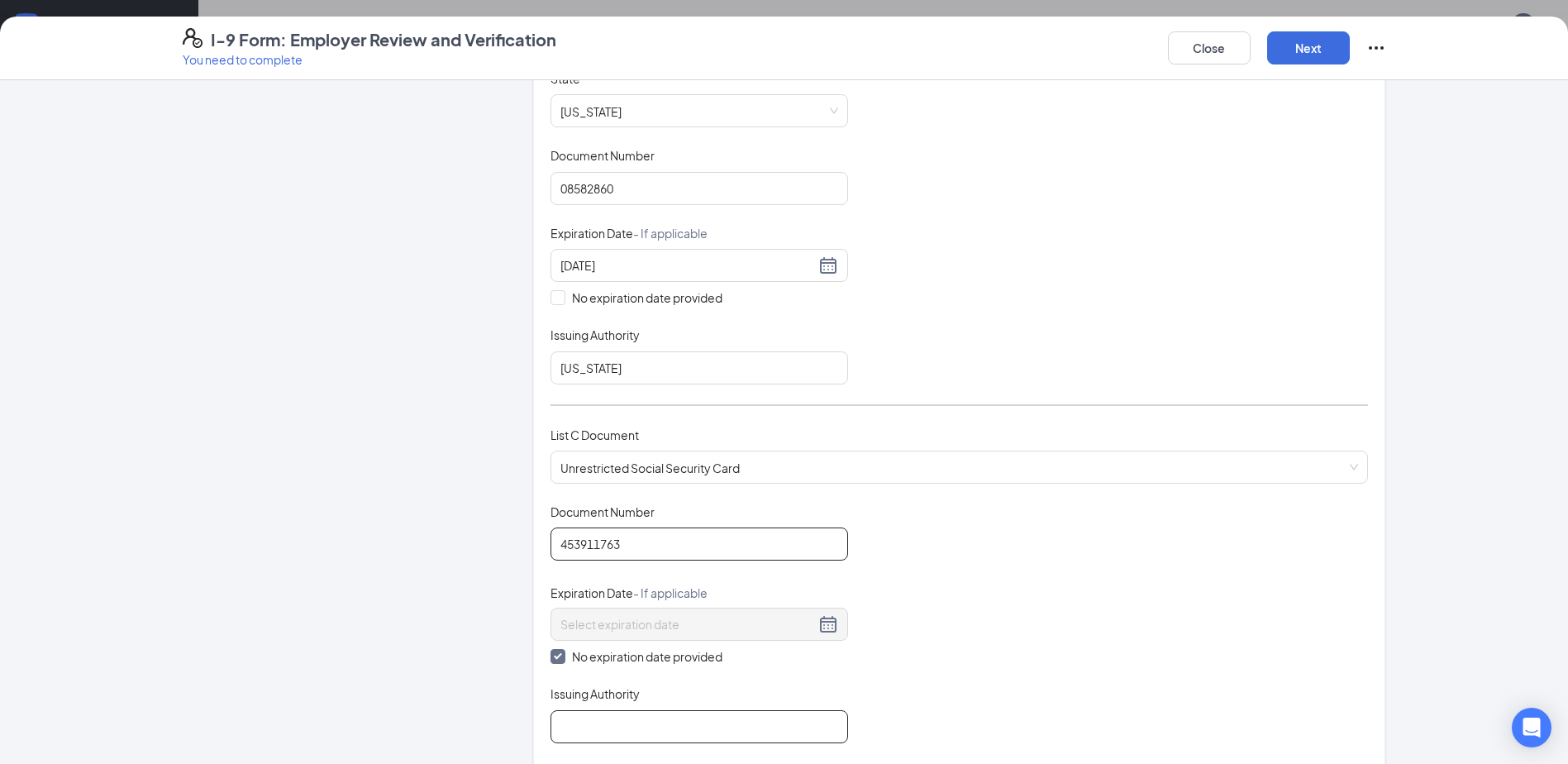
type input "Social Security Administration"
click at [932, 572] on div "Document Title Unrestricted Social Security Card Document Number 453911763 Expi…" at bounding box center [959, 623] width 817 height 240
click at [1320, 48] on button "Next" at bounding box center [1308, 47] width 82 height 33
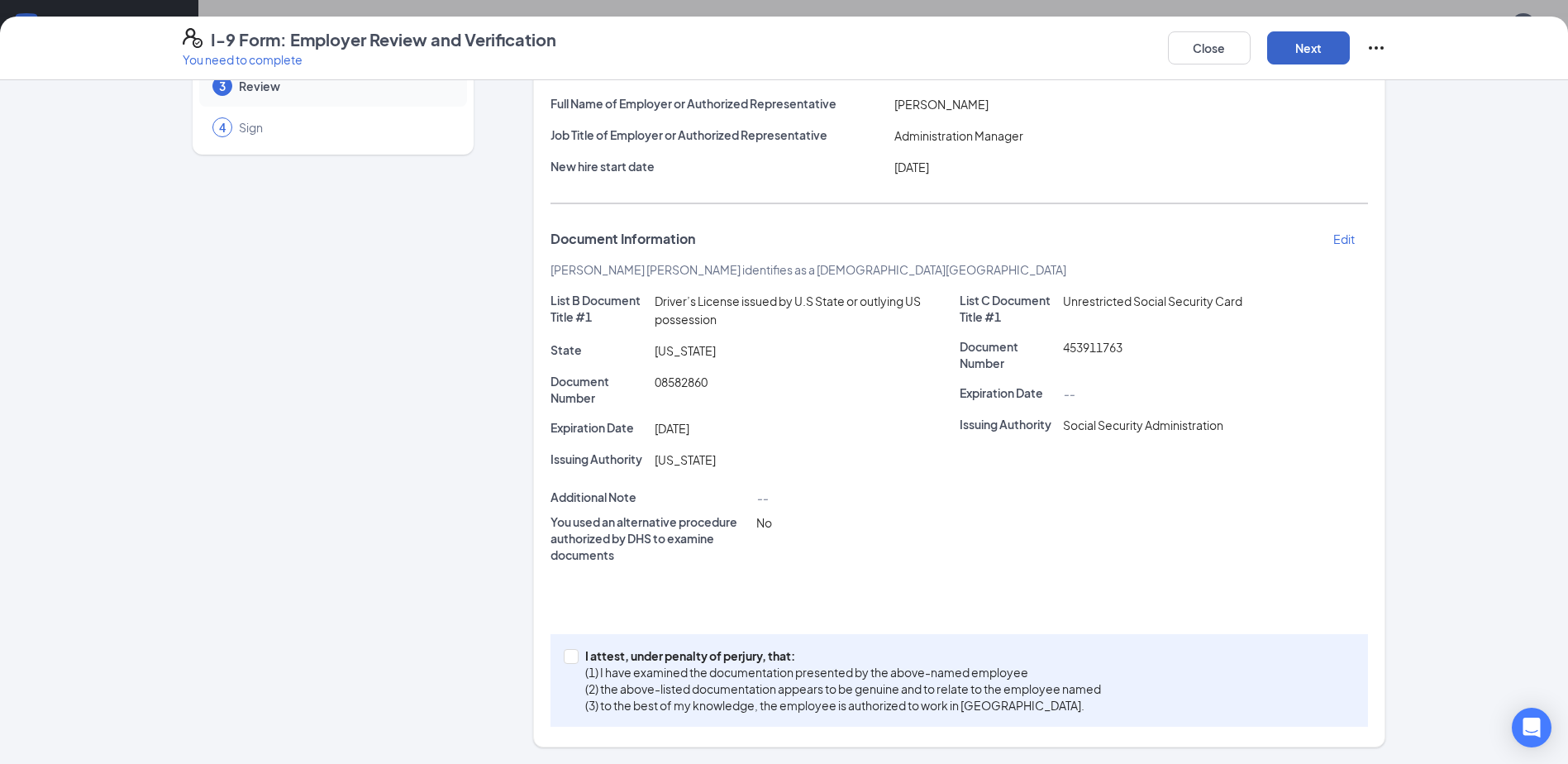
scroll to position [130, 0]
click at [564, 656] on input "I attest, under penalty of [PERSON_NAME], that: (1) I have examined the documen…" at bounding box center [570, 655] width 12 height 12
checkbox input "true"
click at [1314, 45] on button "Next" at bounding box center [1308, 47] width 82 height 33
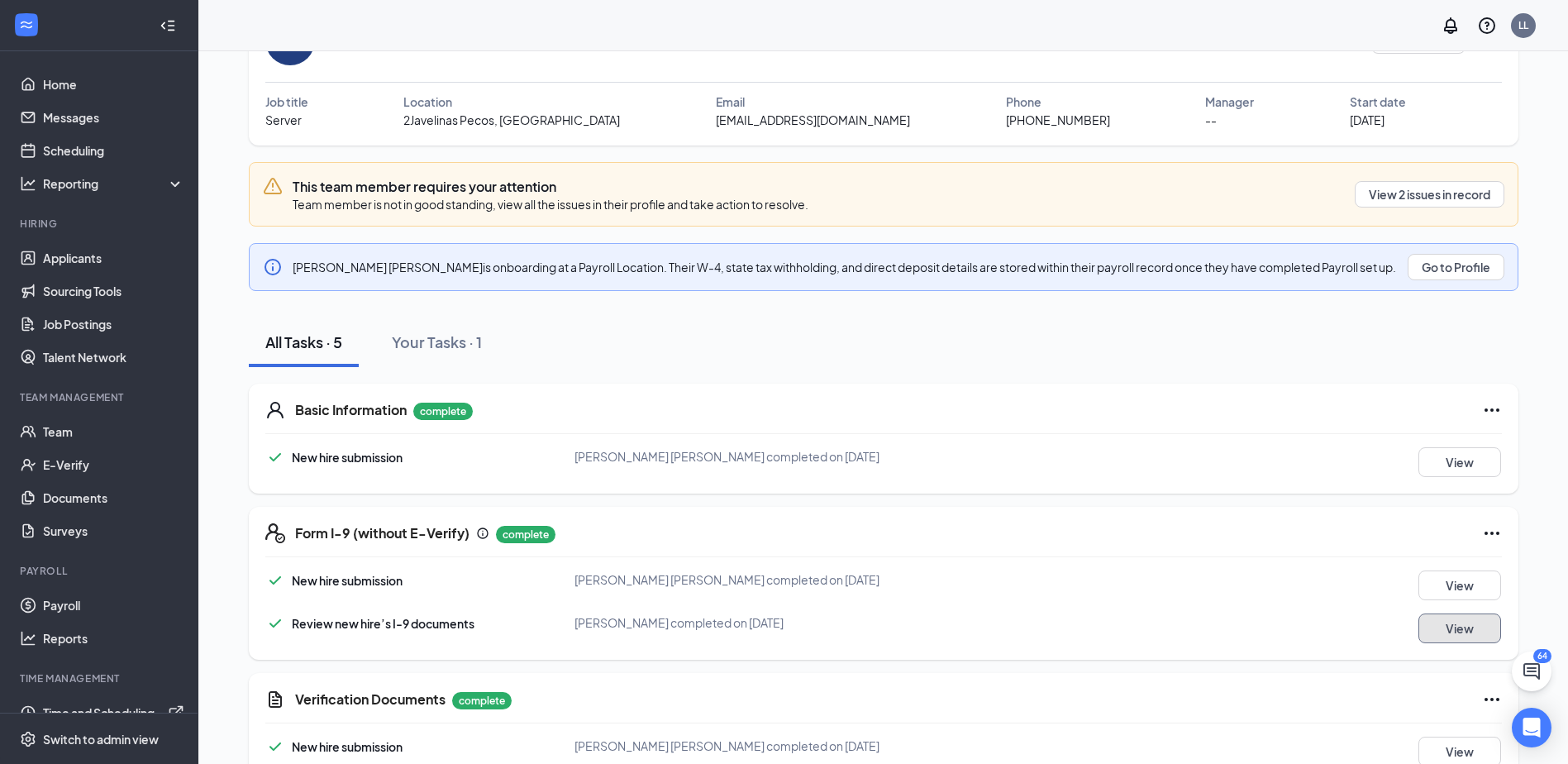
scroll to position [0, 0]
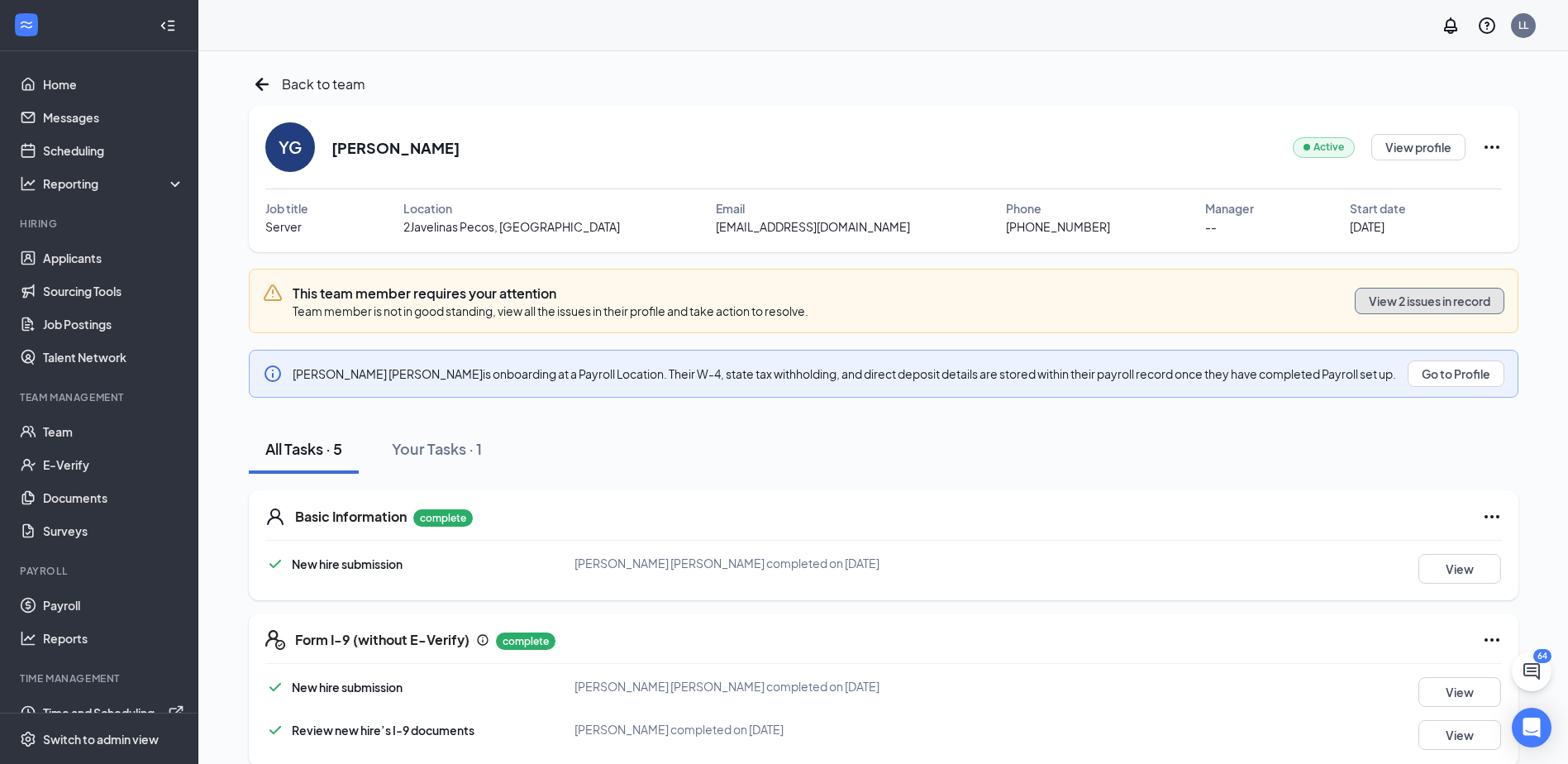
click at [1429, 296] on button "View 2 issues in record" at bounding box center [1430, 300] width 150 height 26
